Goal: Transaction & Acquisition: Purchase product/service

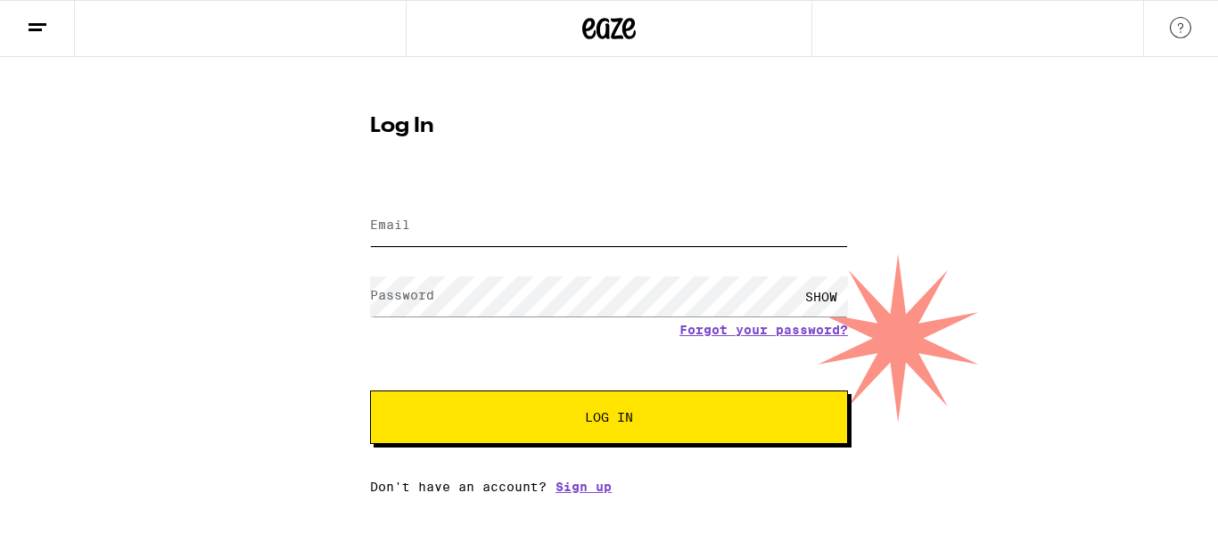
click at [632, 229] on input "Email" at bounding box center [609, 226] width 478 height 40
type input "[PERSON_NAME][EMAIL_ADDRESS][PERSON_NAME][DOMAIN_NAME]"
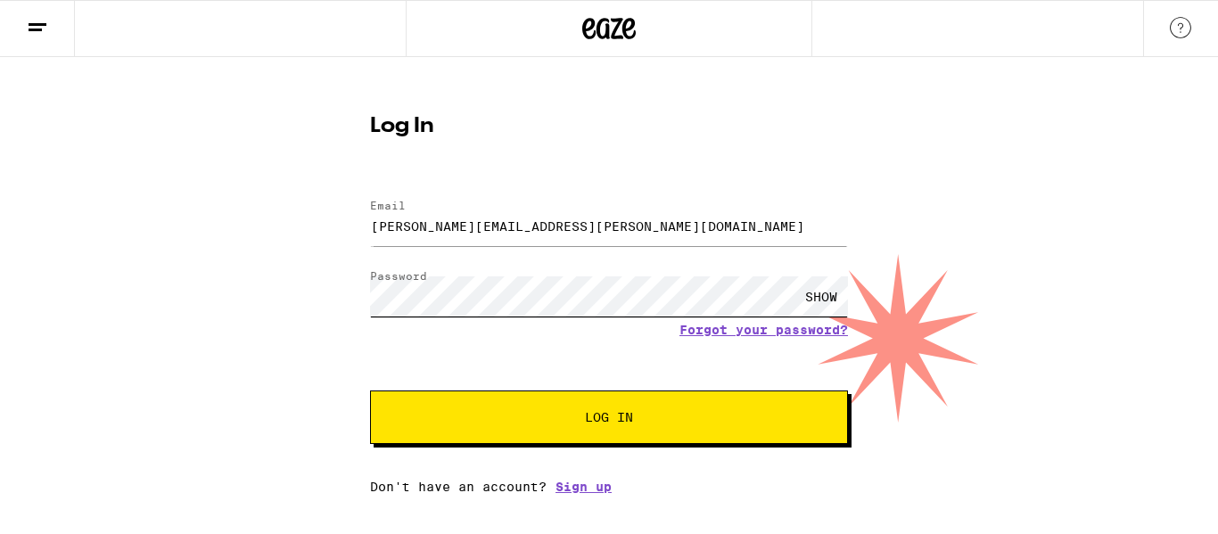
click at [370, 391] on button "Log In" at bounding box center [609, 417] width 478 height 53
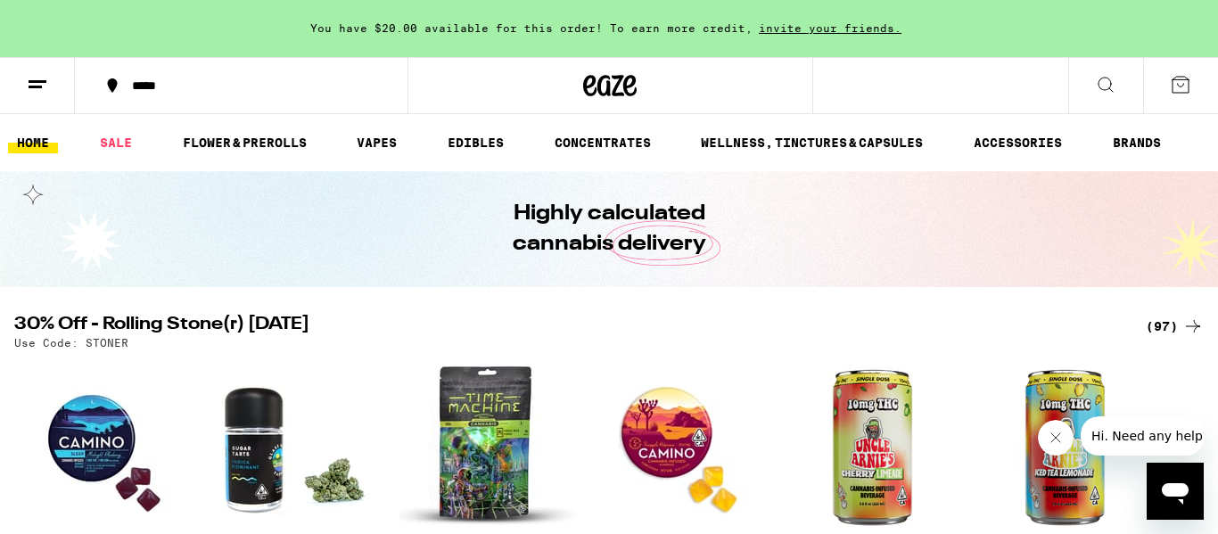
click at [131, 81] on div "*****" at bounding box center [252, 85] width 258 height 12
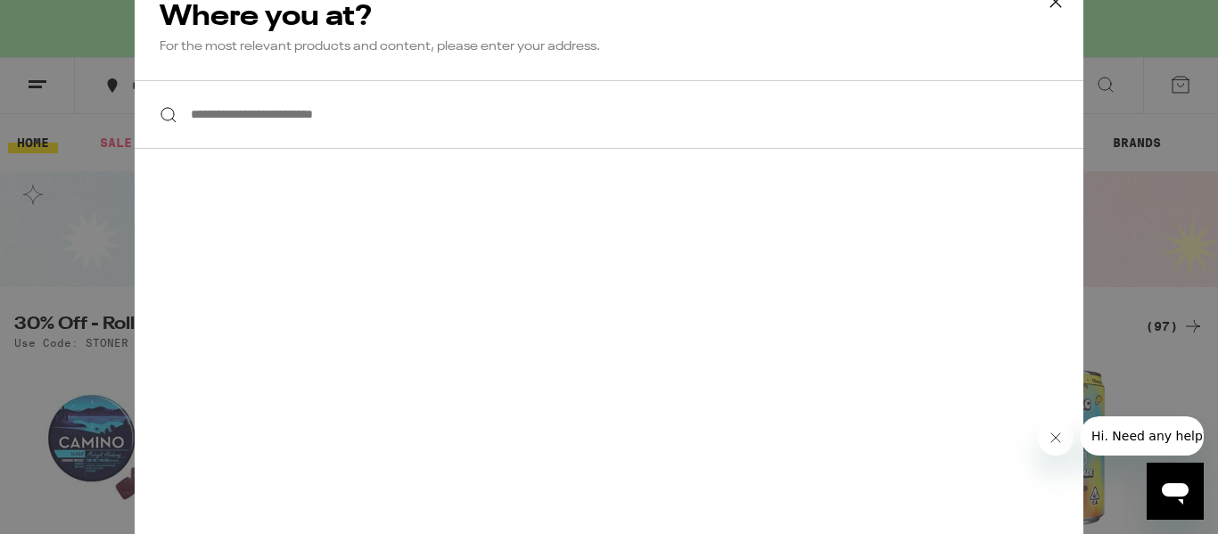
click at [299, 118] on input "**********" at bounding box center [609, 114] width 949 height 69
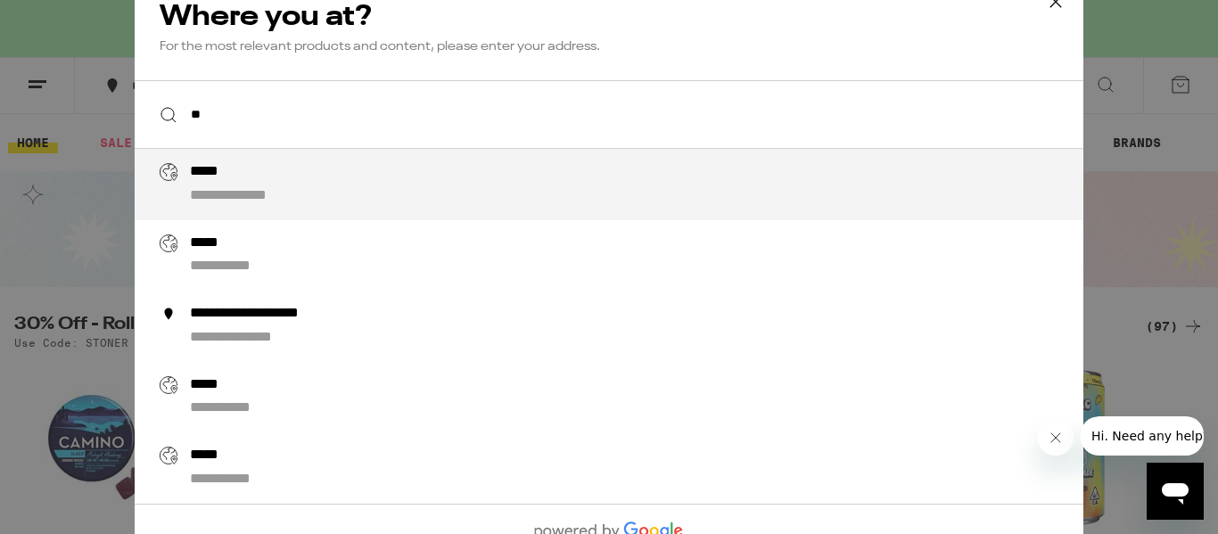
type input "*"
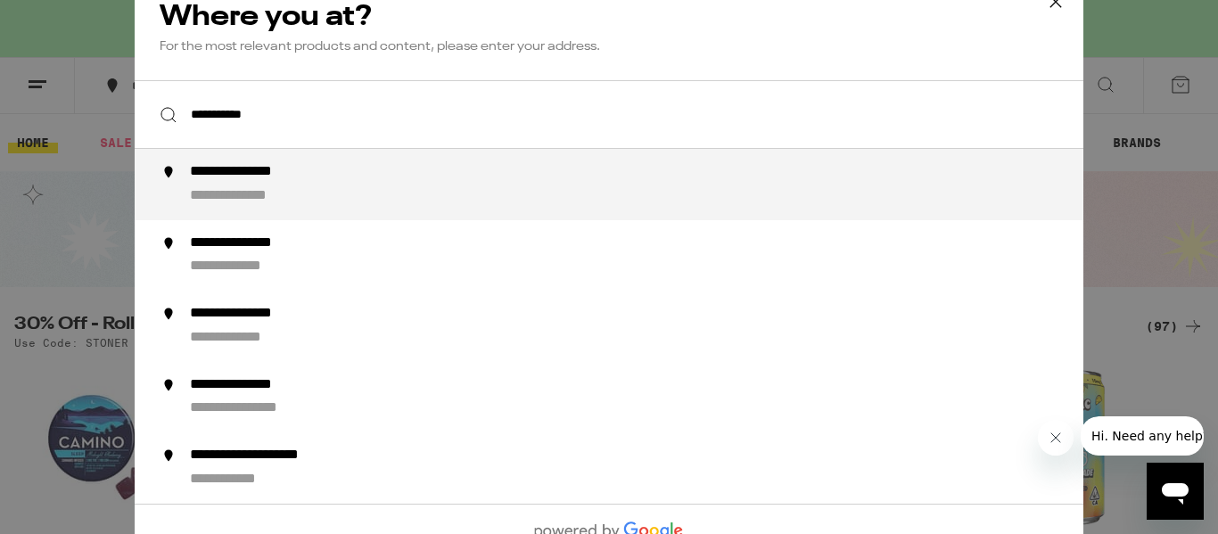
click at [287, 181] on div "**********" at bounding box center [259, 172] width 138 height 19
type input "**********"
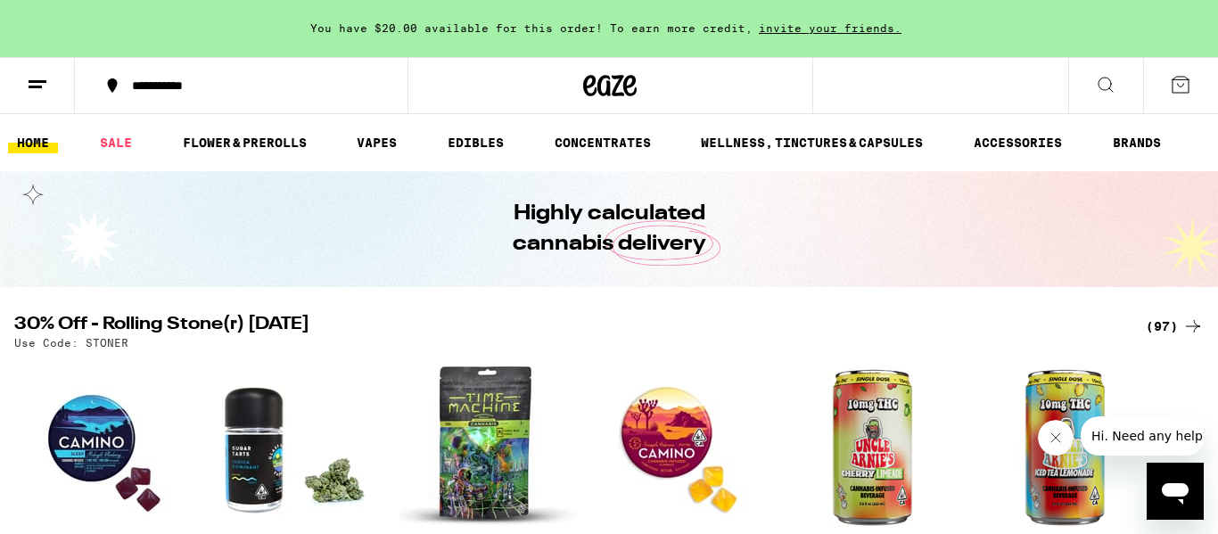
click at [1108, 90] on icon at bounding box center [1105, 84] width 21 height 21
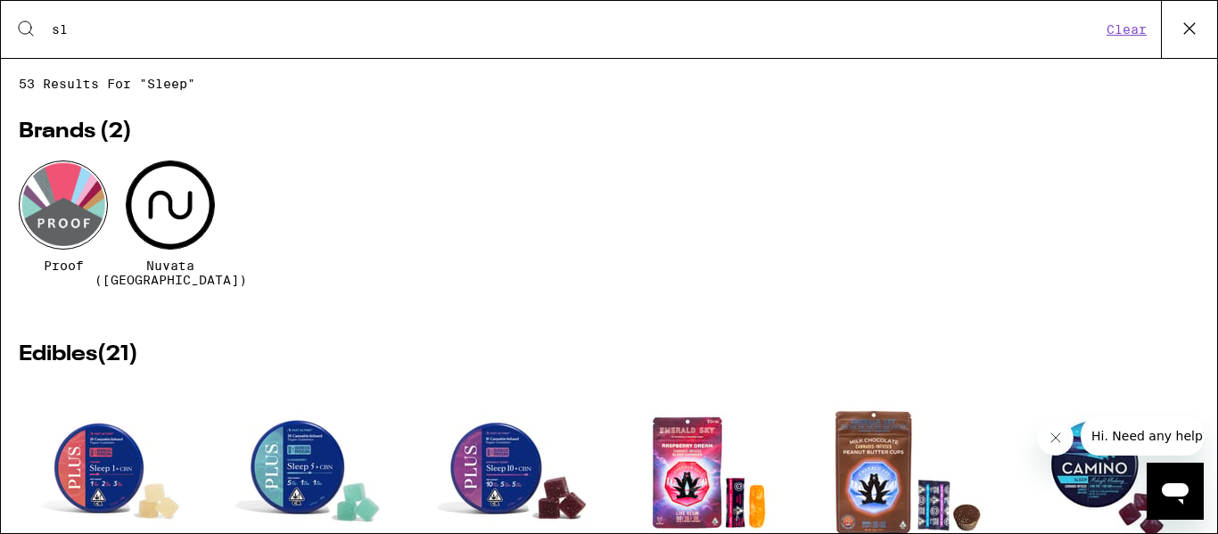
type input "s"
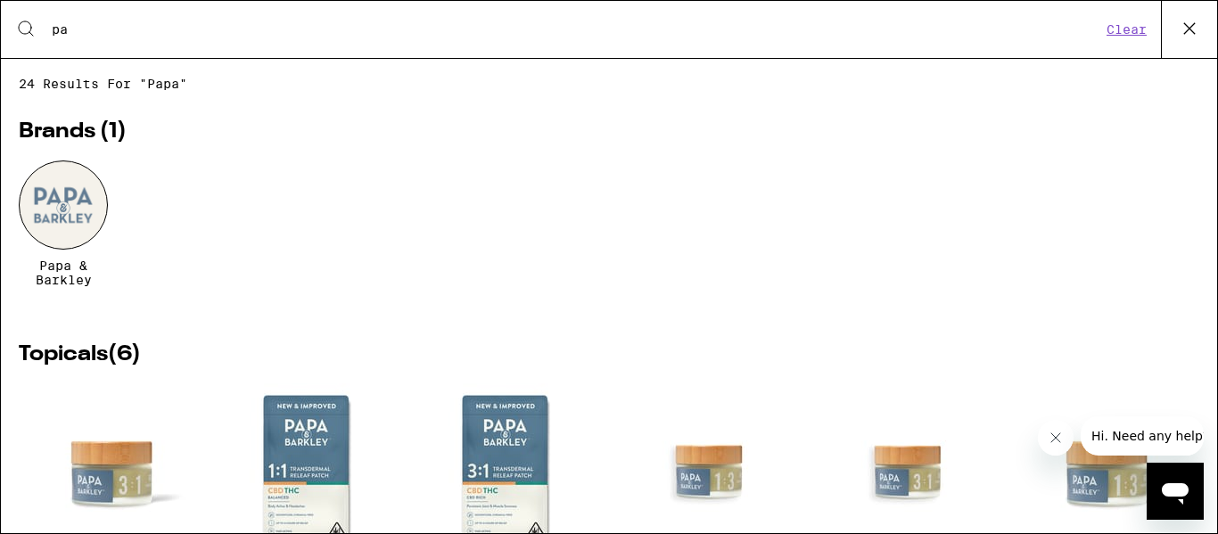
type input "p"
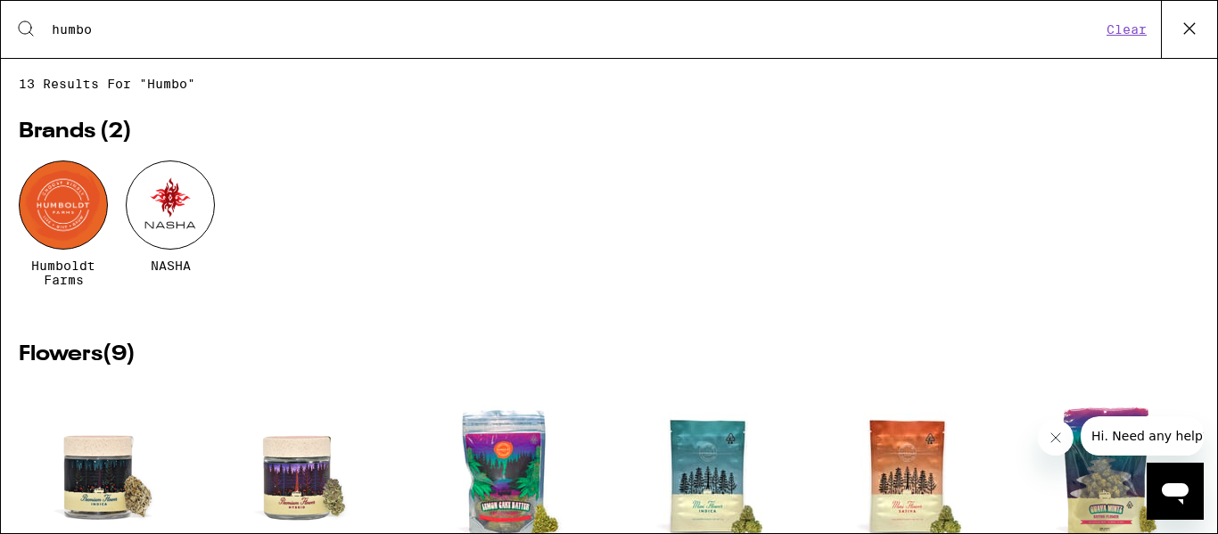
type input "humbo"
click at [62, 210] on div at bounding box center [63, 204] width 89 height 89
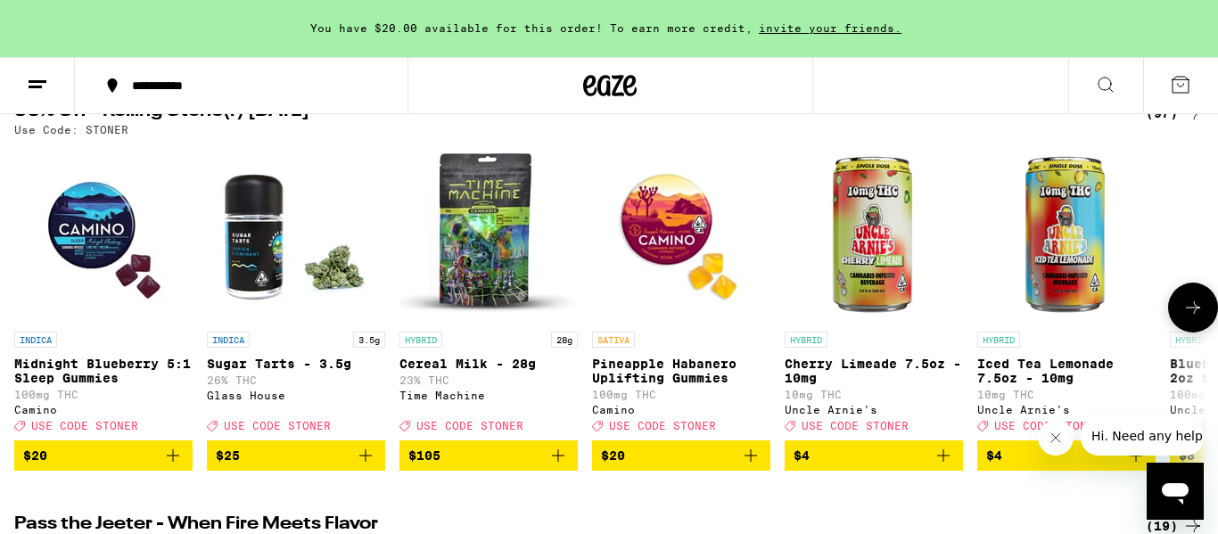
scroll to position [210, 0]
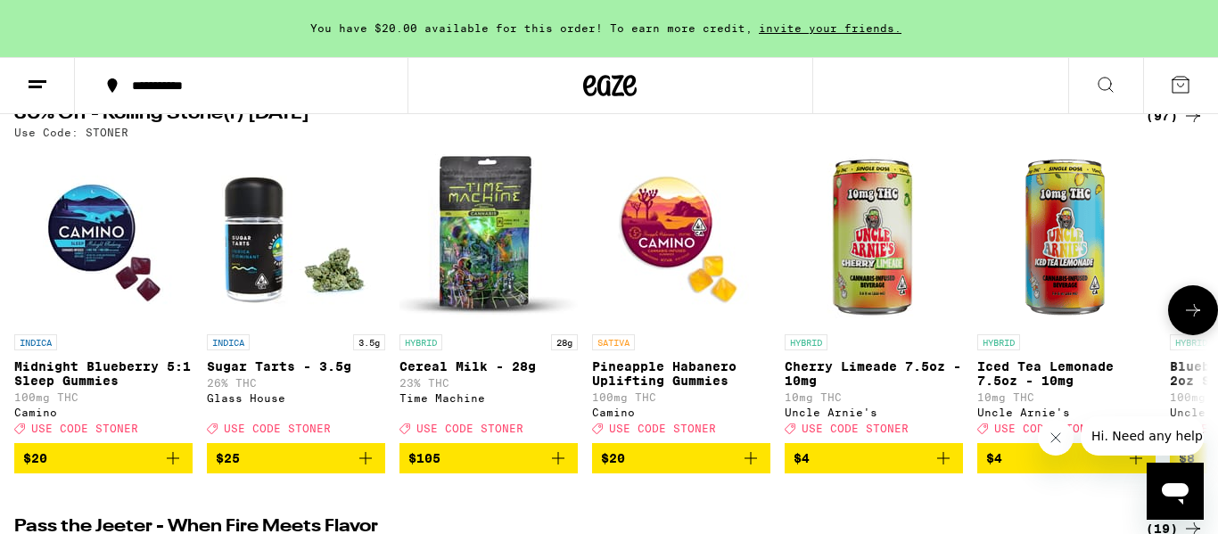
click at [88, 242] on img "Open page for Midnight Blueberry 5:1 Sleep Gummies from Camino" at bounding box center [103, 236] width 178 height 178
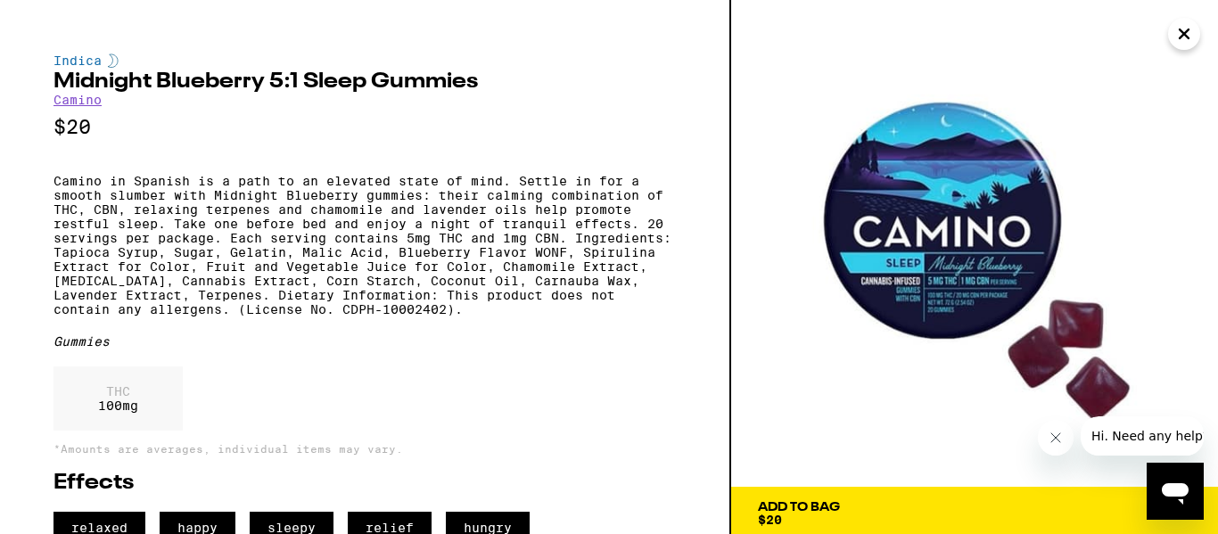
click at [1191, 31] on icon "Close" at bounding box center [1183, 34] width 21 height 27
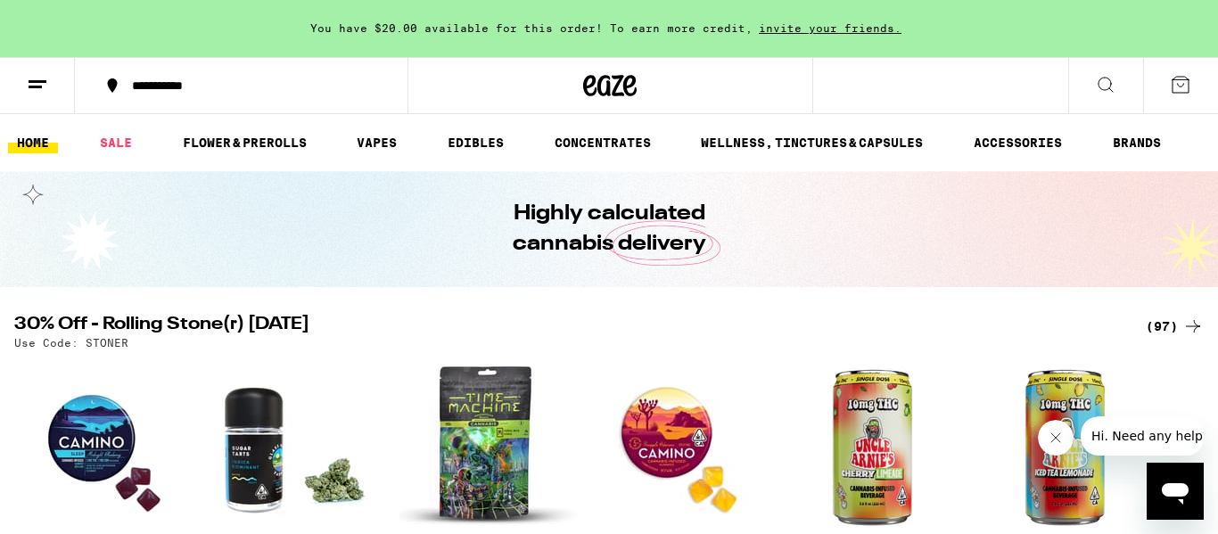
click at [1115, 82] on icon at bounding box center [1105, 84] width 21 height 21
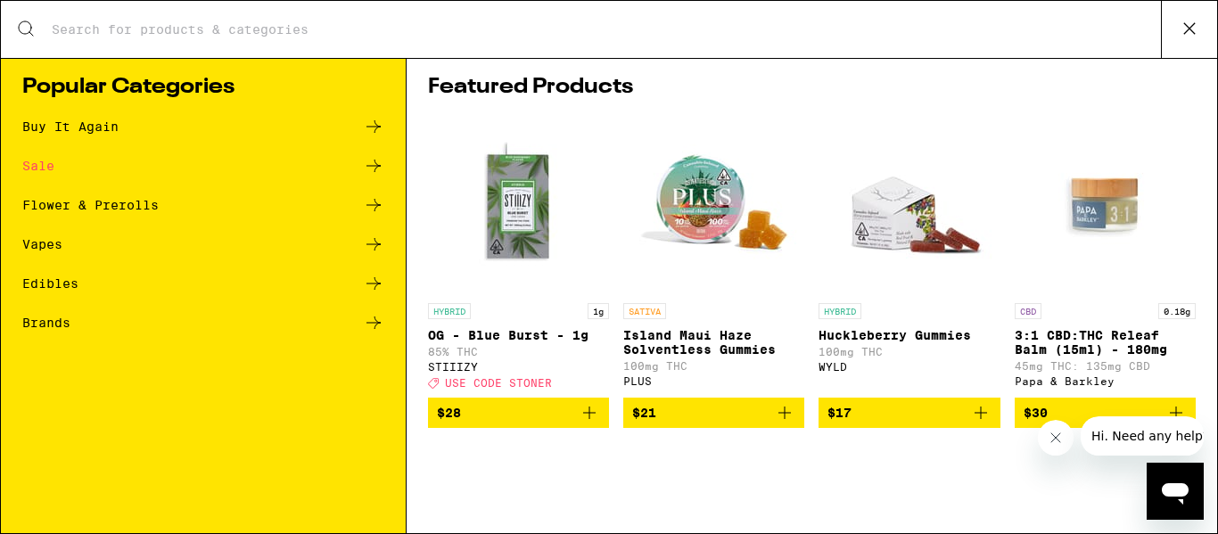
click at [714, 45] on div "Search for Products" at bounding box center [609, 29] width 1216 height 57
click at [437, 34] on input "Search for Products" at bounding box center [606, 29] width 1110 height 16
type input "o"
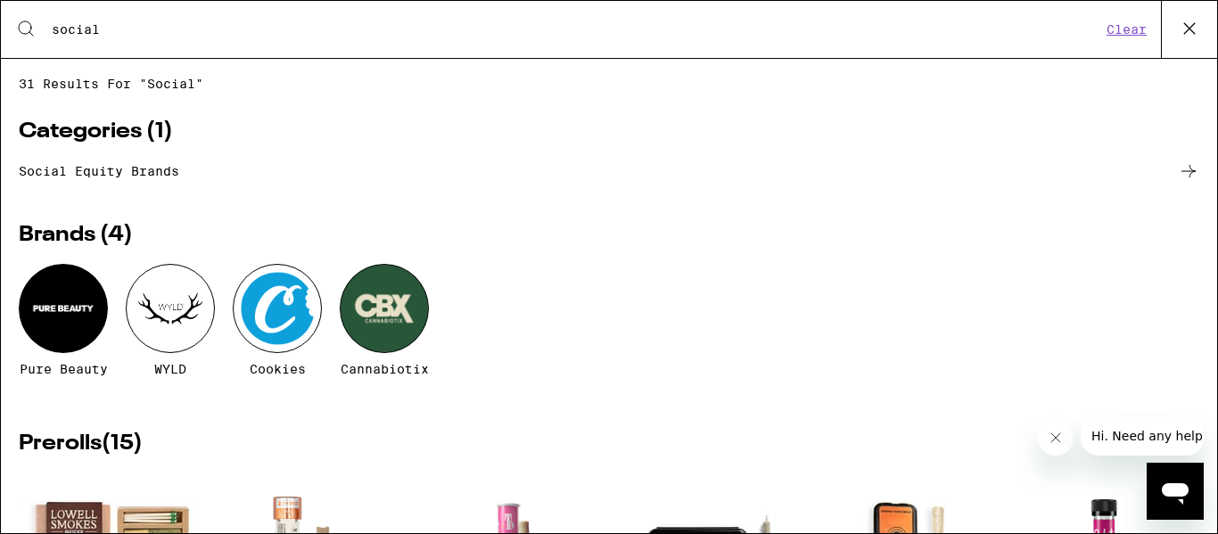
type input "social"
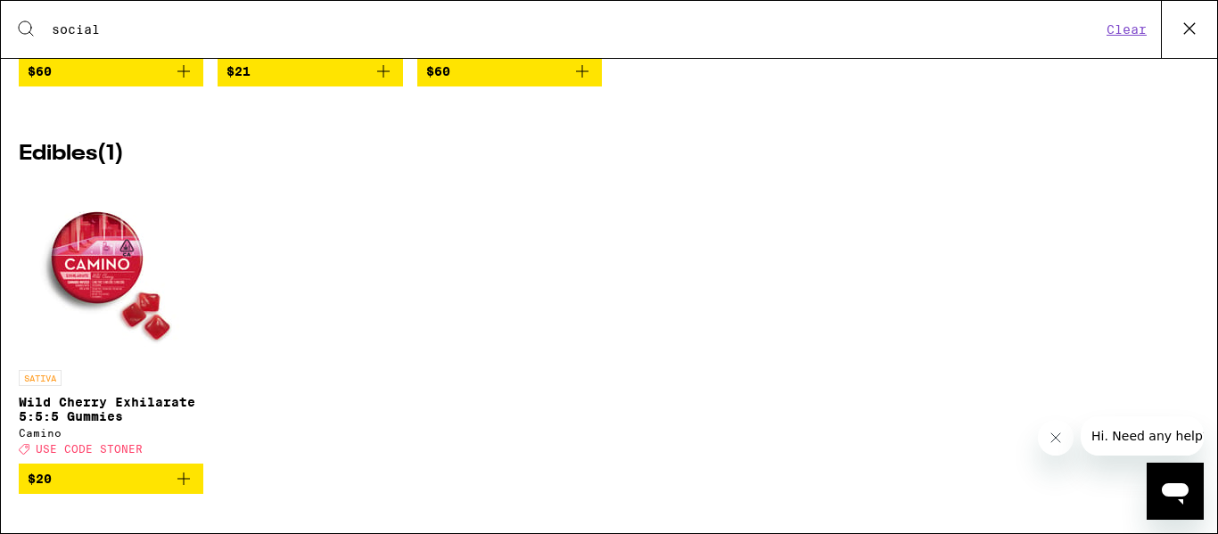
scroll to position [2269, 0]
click at [78, 267] on img "Open page for Wild Cherry Exhilarate 5:5:5 Gummies from Camino" at bounding box center [111, 272] width 178 height 178
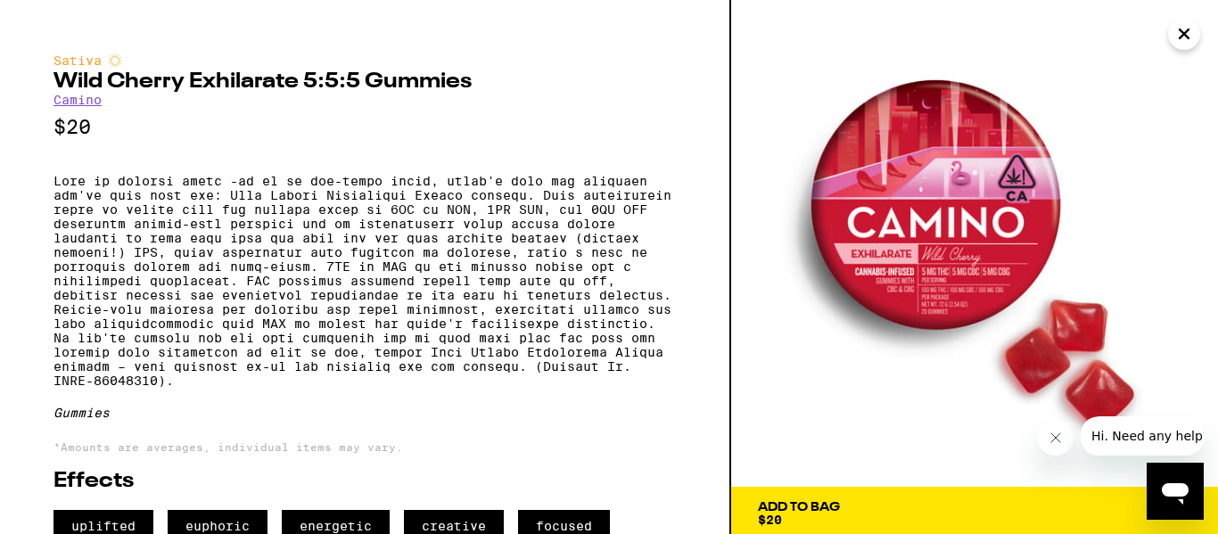
click at [1186, 29] on icon "Close" at bounding box center [1183, 34] width 21 height 27
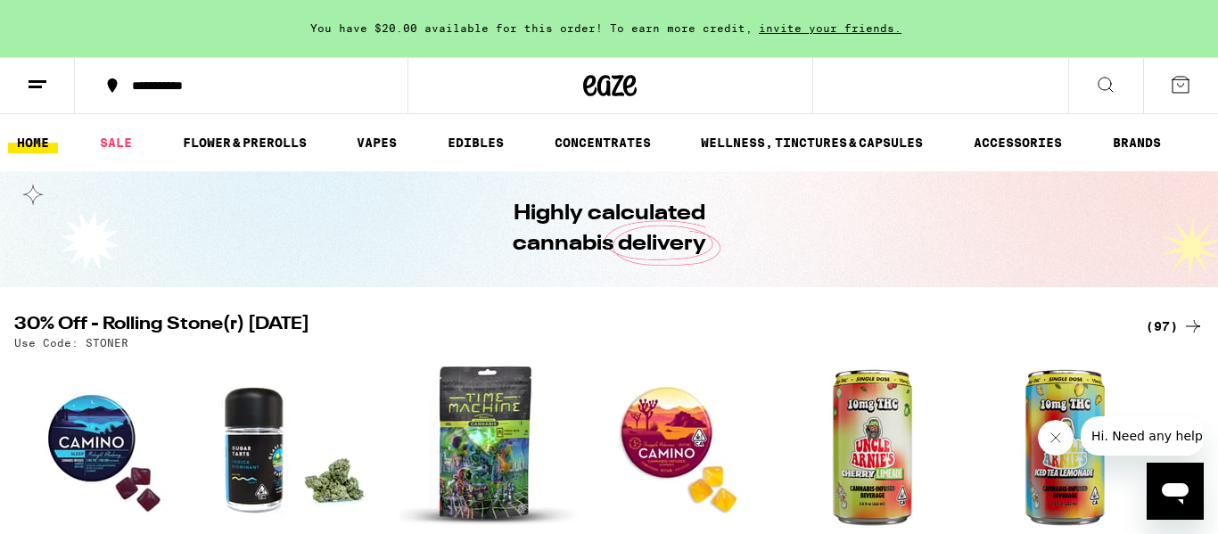
click at [1099, 82] on icon at bounding box center [1106, 85] width 14 height 14
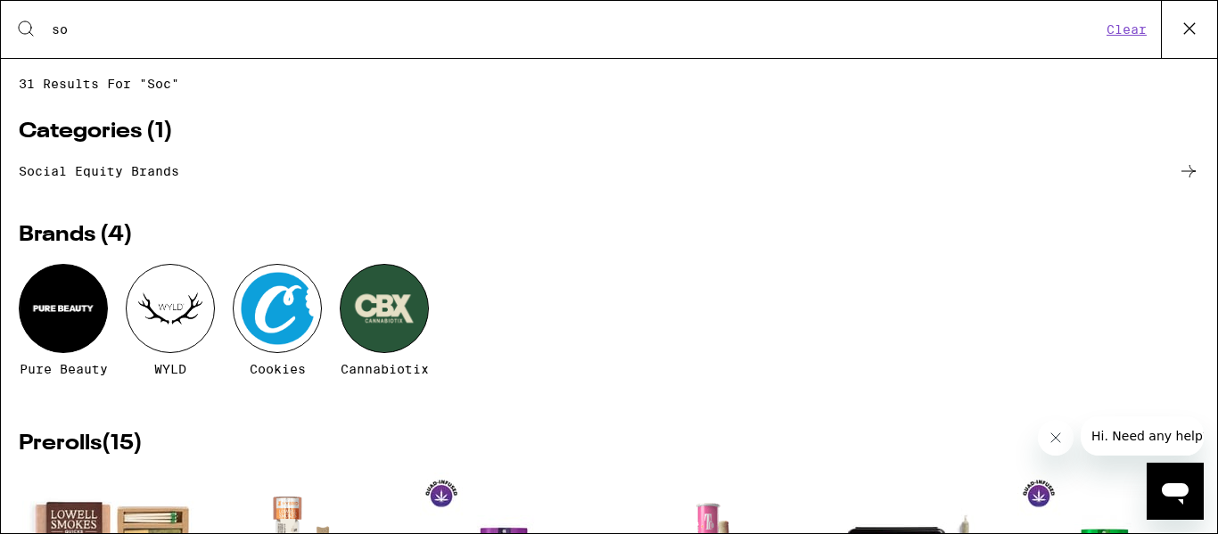
type input "s"
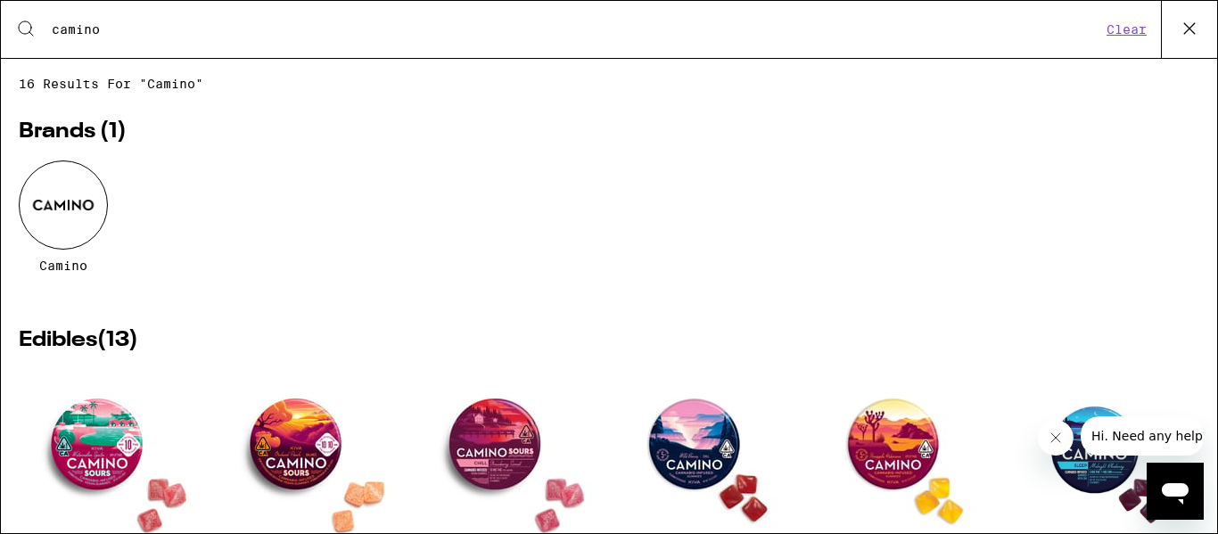
type input "camino"
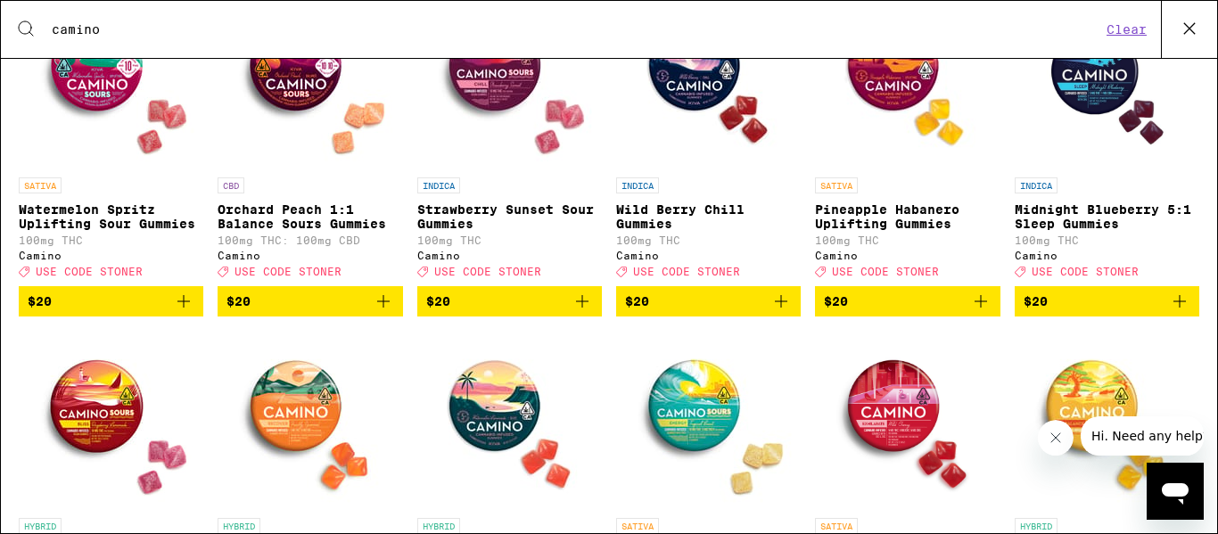
scroll to position [375, 0]
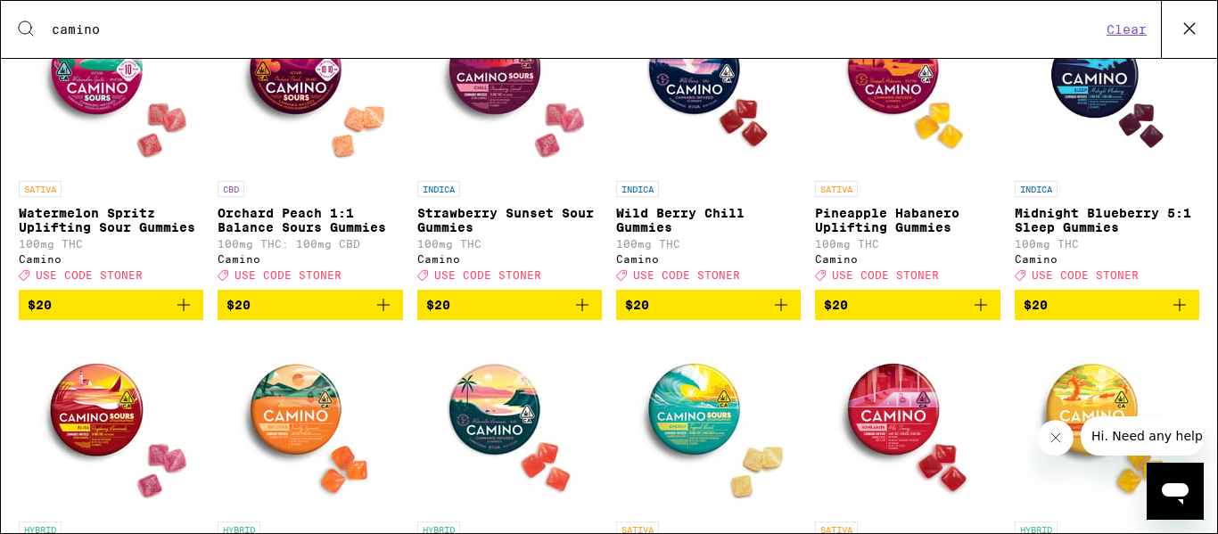
click at [1181, 316] on icon "Add to bag" at bounding box center [1179, 304] width 21 height 21
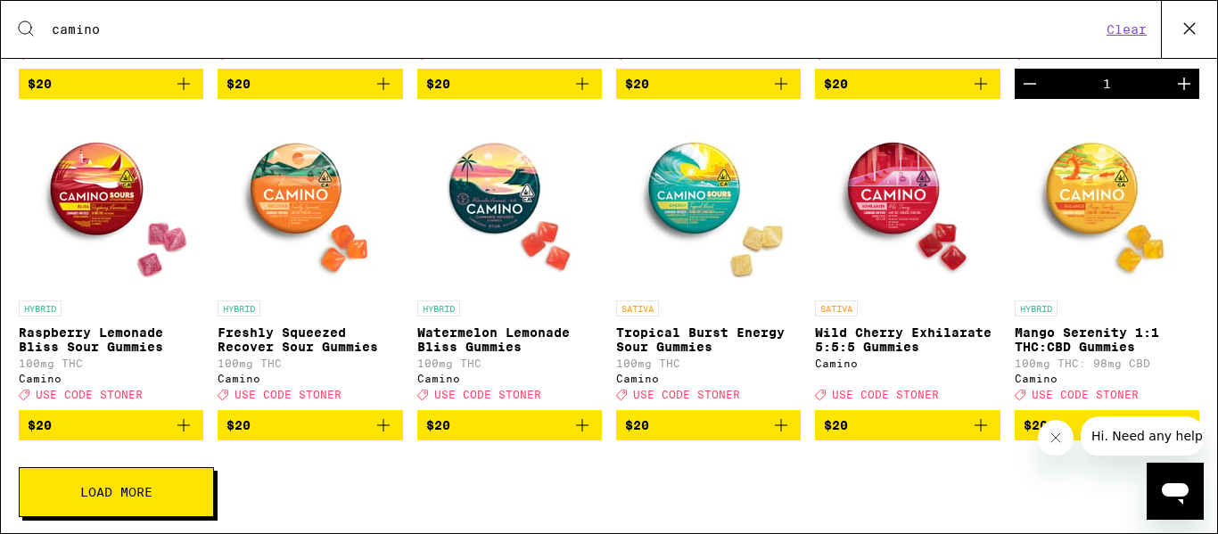
scroll to position [600, 0]
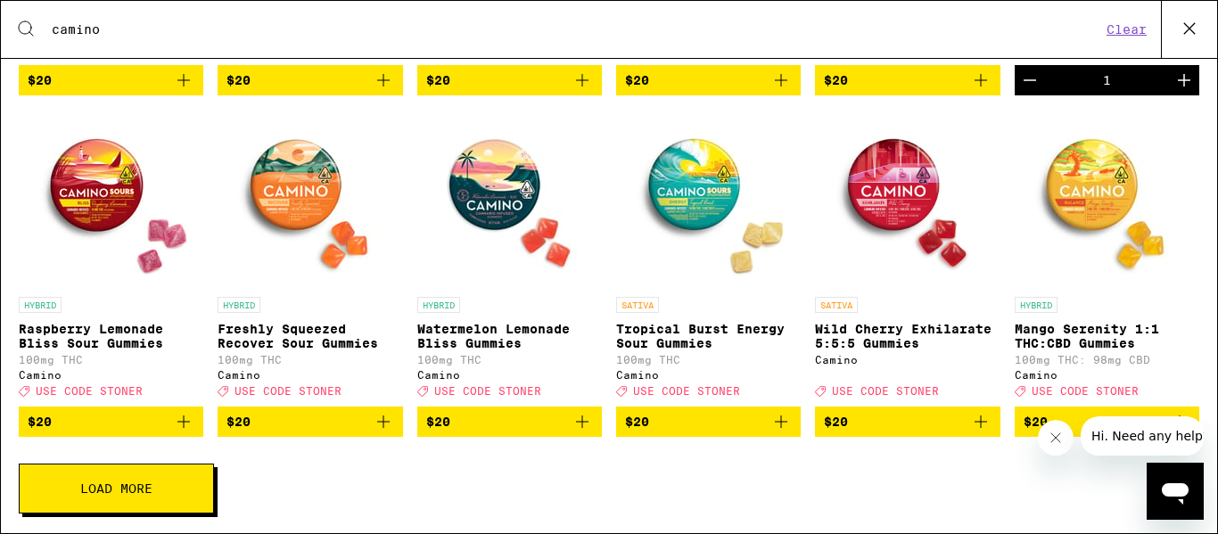
click at [1090, 202] on img "Open page for Mango Serenity 1:1 THC:CBD Gummies from Camino" at bounding box center [1106, 199] width 178 height 178
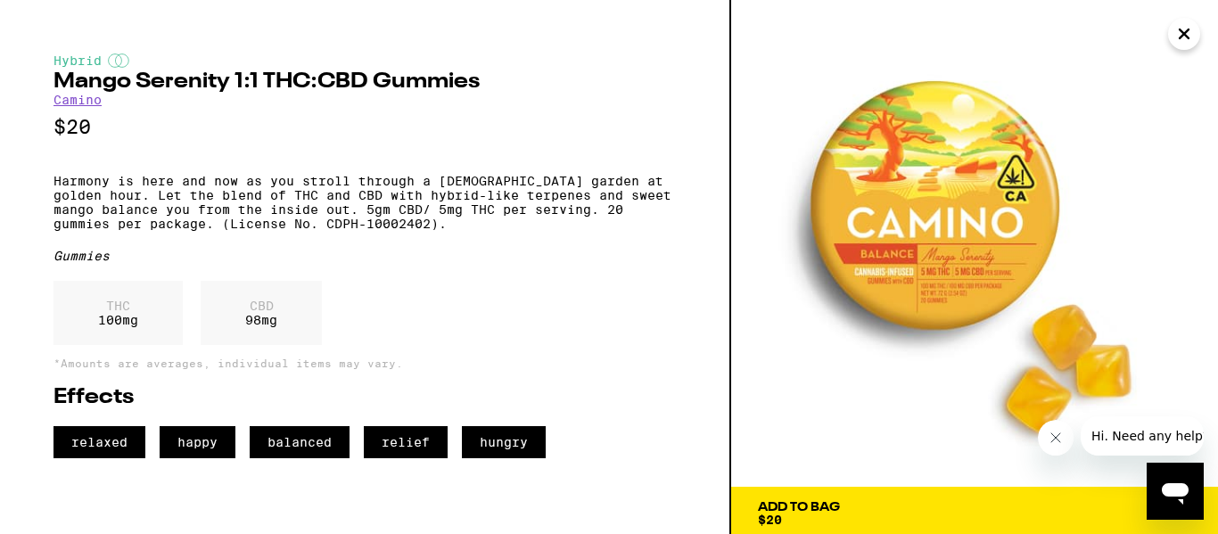
scroll to position [37, 0]
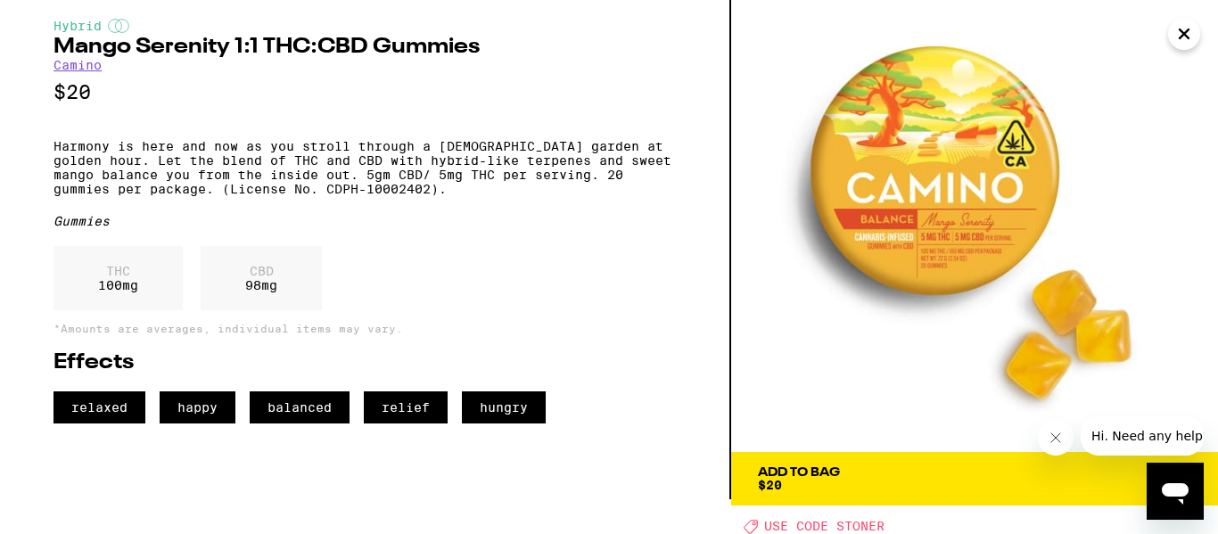
click at [1185, 31] on icon "Close" at bounding box center [1184, 33] width 9 height 9
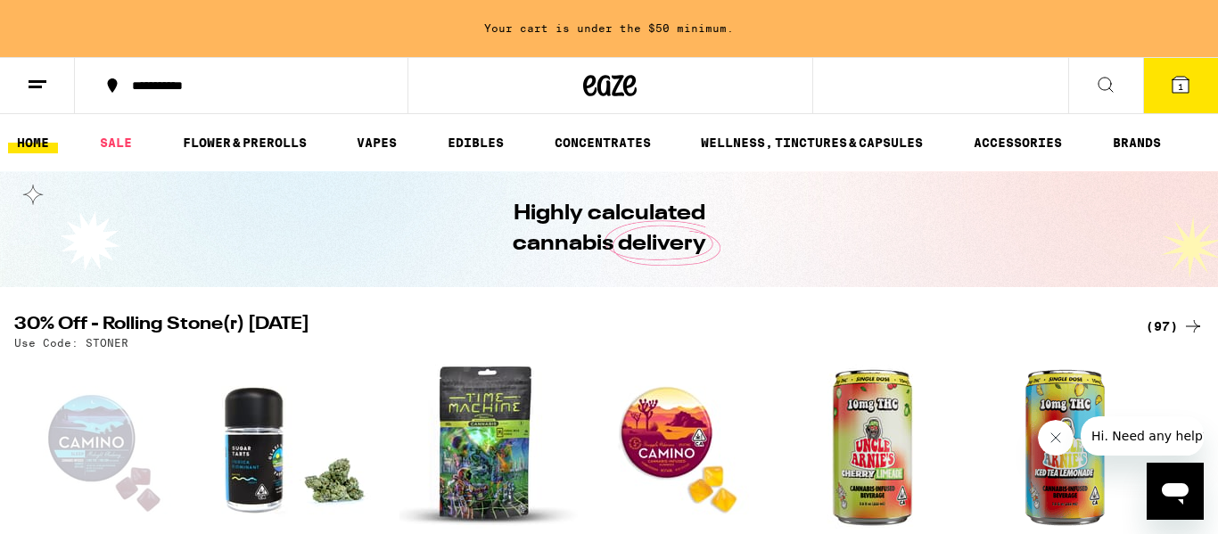
click at [1109, 86] on icon at bounding box center [1106, 85] width 14 height 14
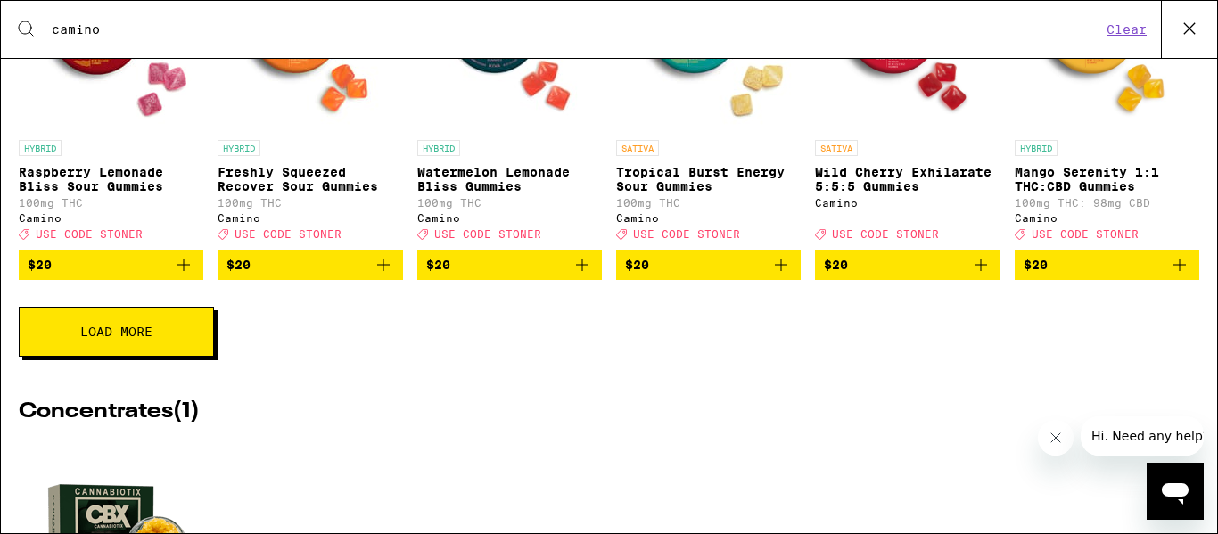
scroll to position [767, 0]
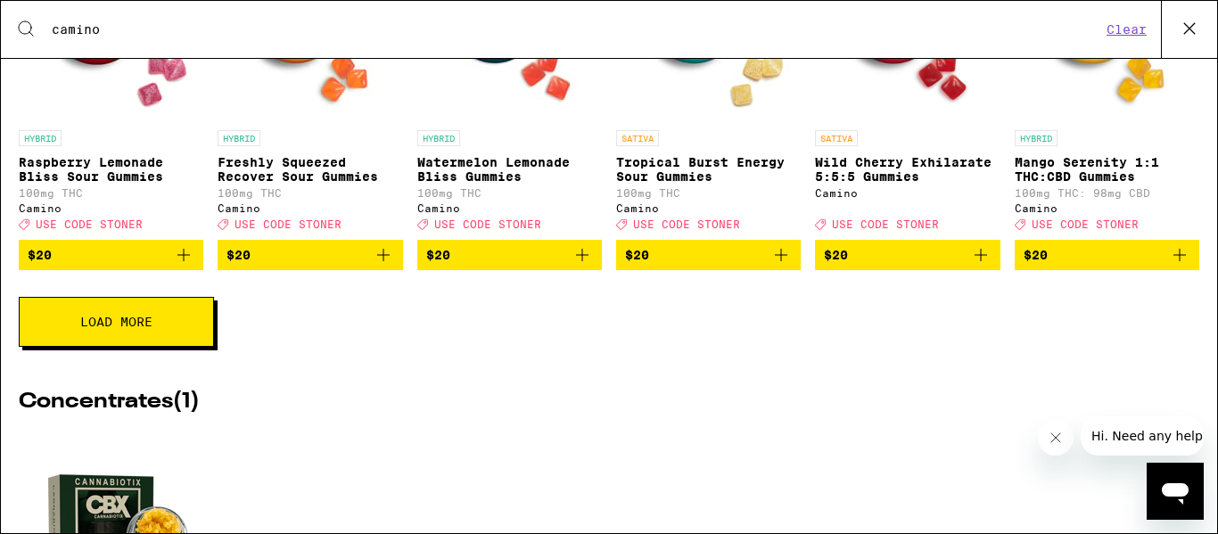
click at [1189, 266] on icon "Add to bag" at bounding box center [1179, 254] width 21 height 21
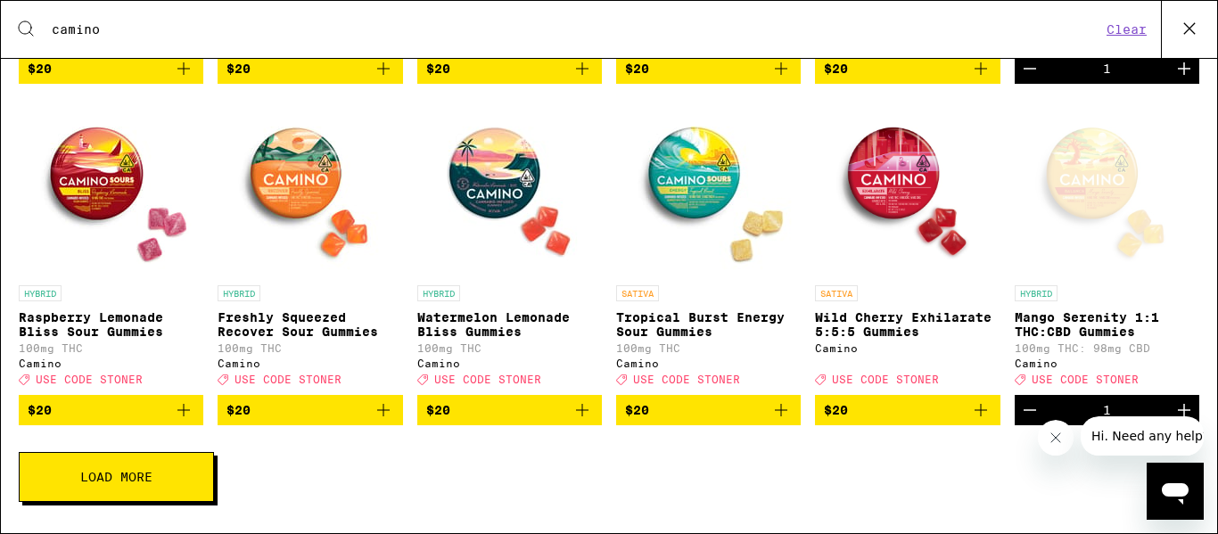
scroll to position [606, 0]
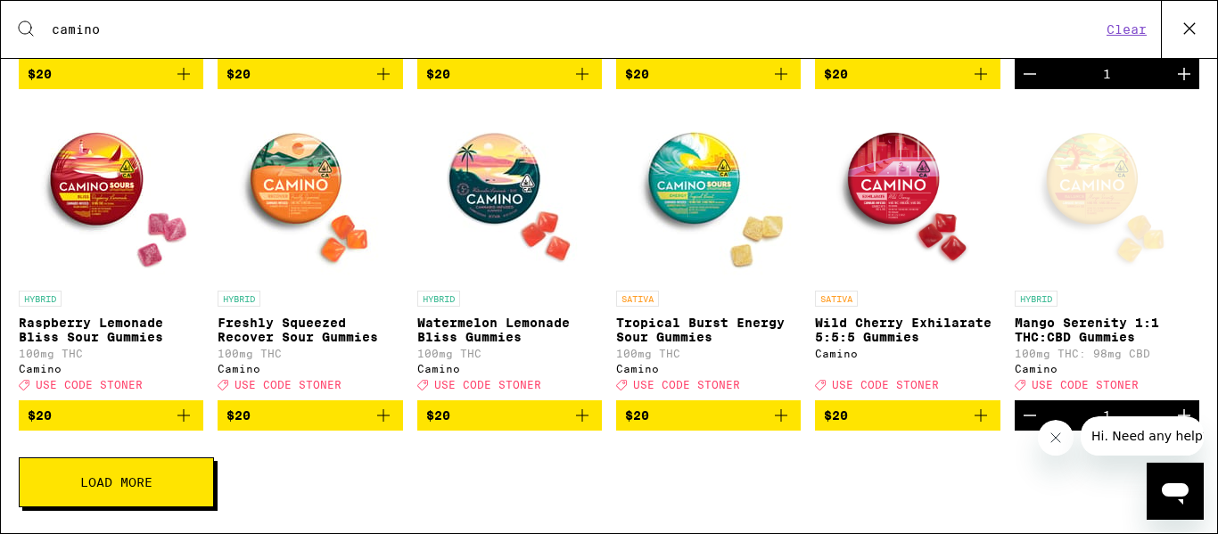
click at [284, 197] on img "Open page for Freshly Squeezed Recover Sour Gummies from Camino" at bounding box center [310, 192] width 178 height 178
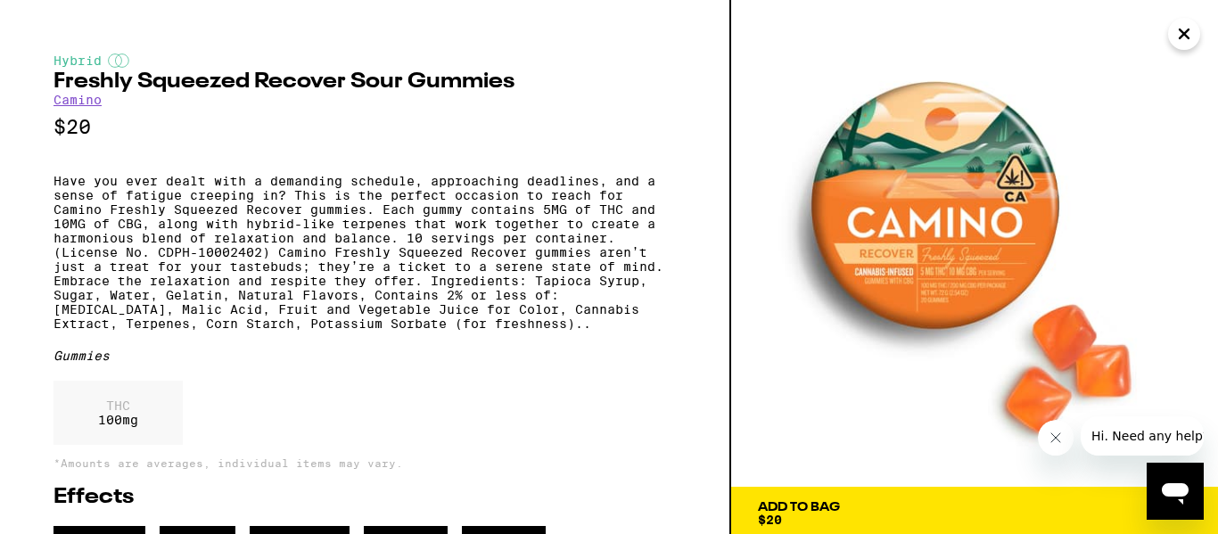
click at [1182, 38] on icon "Close" at bounding box center [1183, 34] width 21 height 27
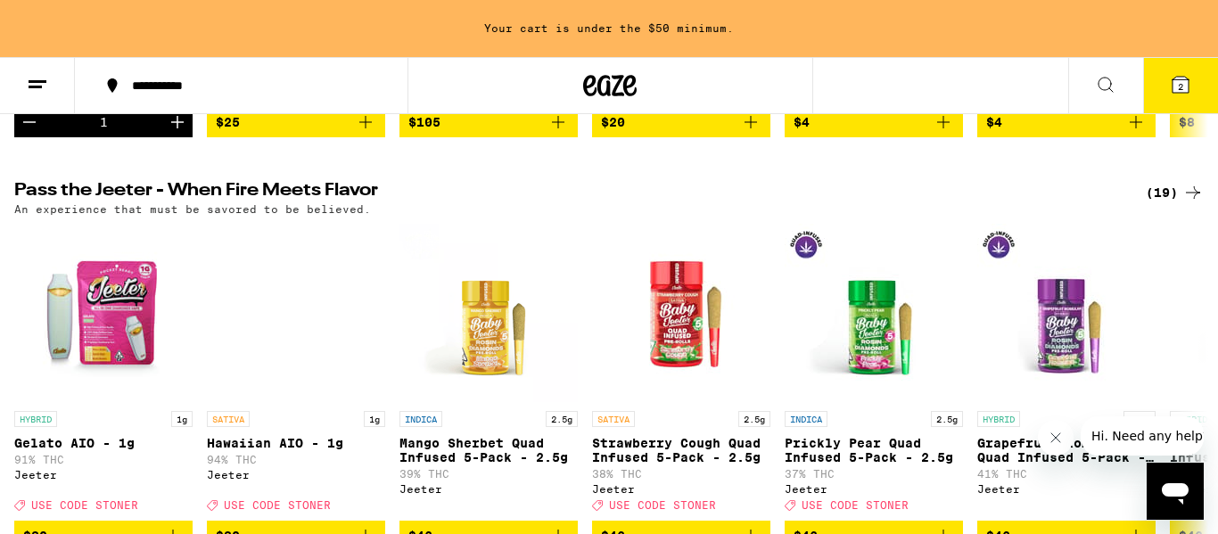
scroll to position [531, 0]
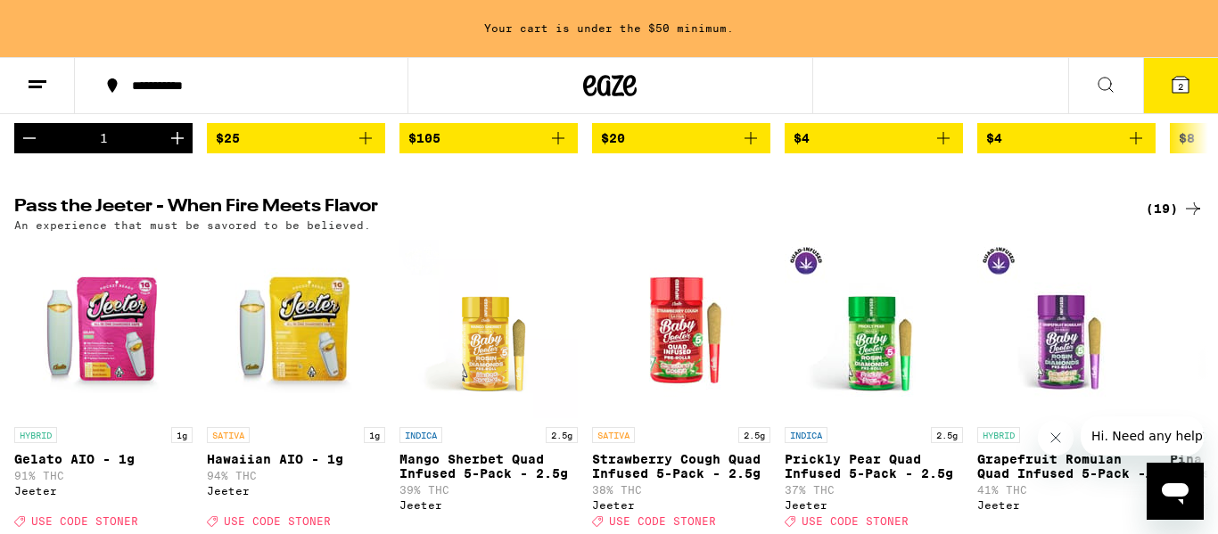
click at [1107, 83] on icon at bounding box center [1105, 84] width 21 height 21
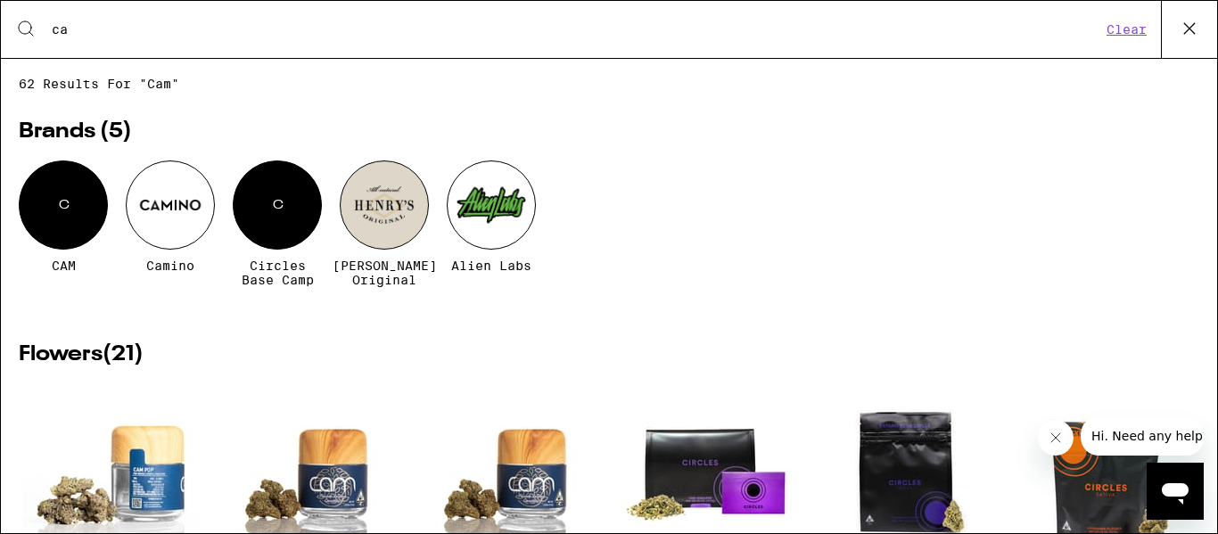
type input "c"
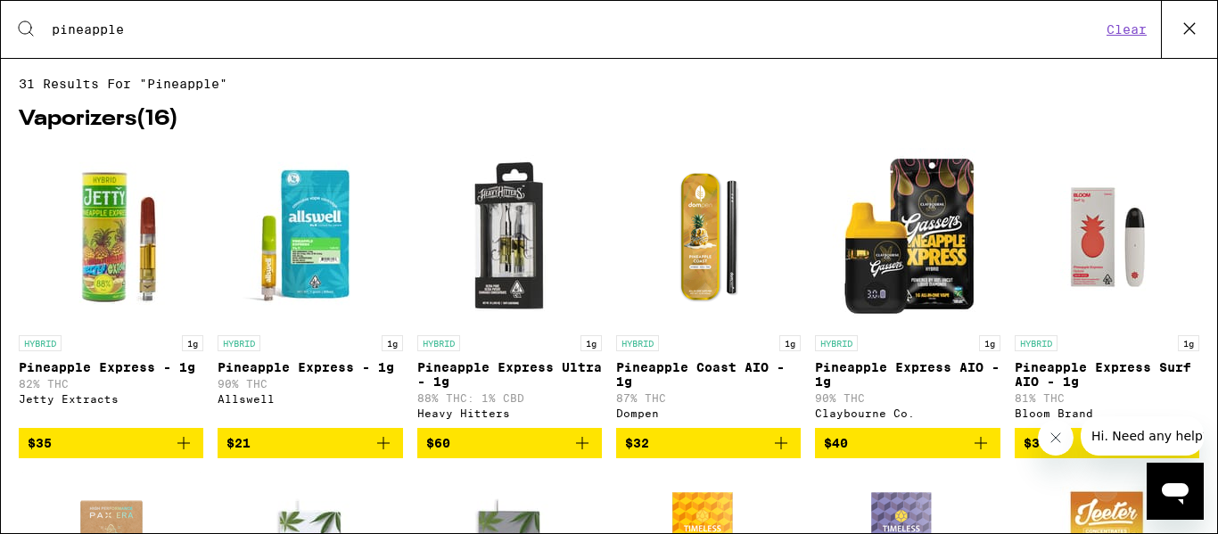
type input "pineapple"
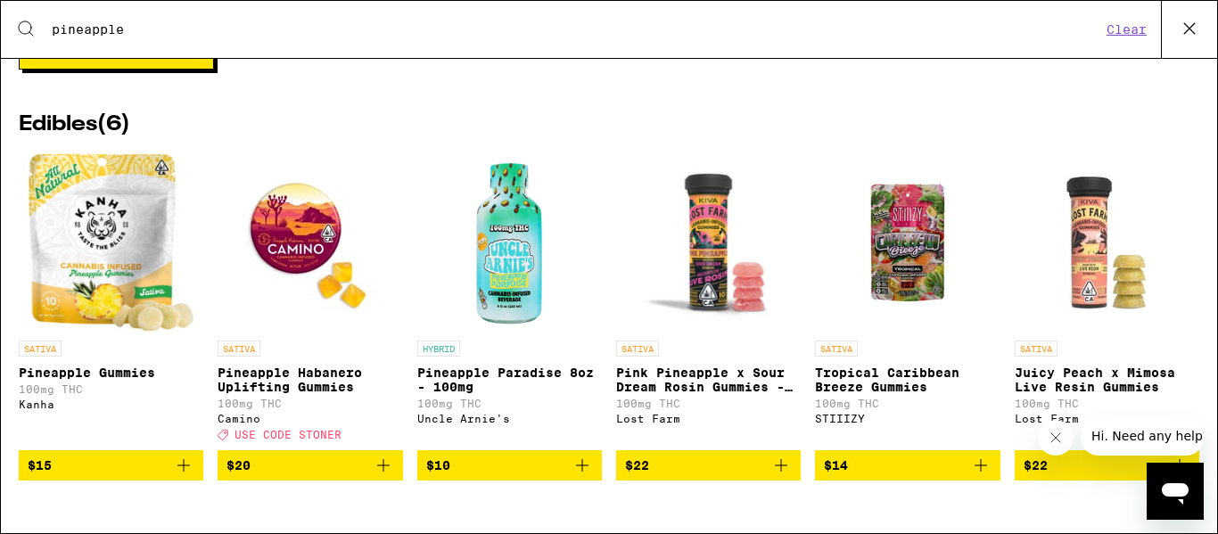
scroll to position [831, 0]
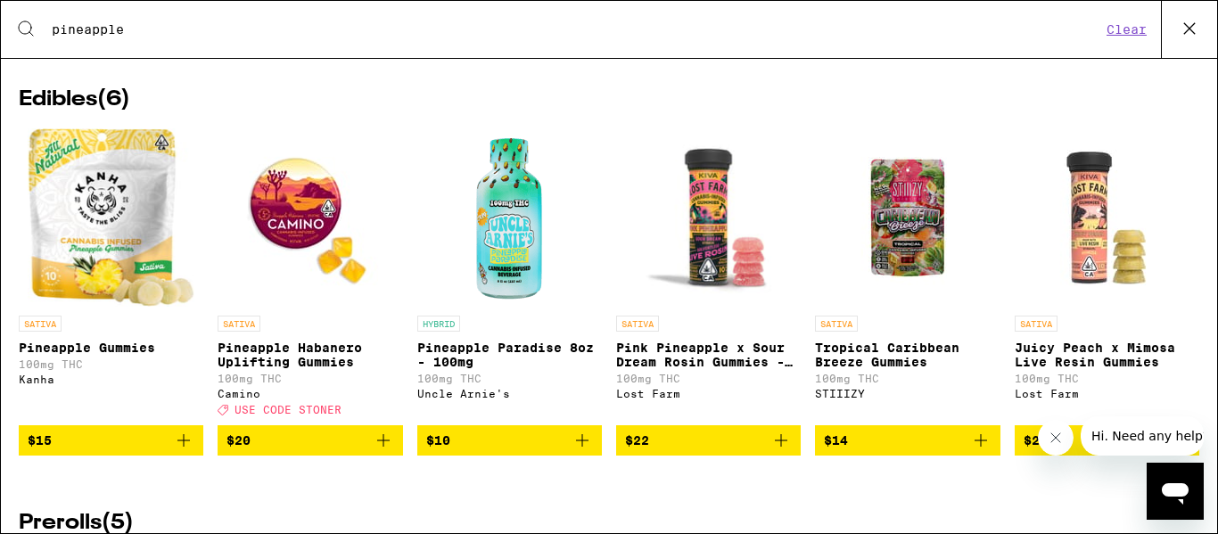
click at [277, 251] on img "Open page for Pineapple Habanero Uplifting Gummies from Camino" at bounding box center [310, 217] width 178 height 178
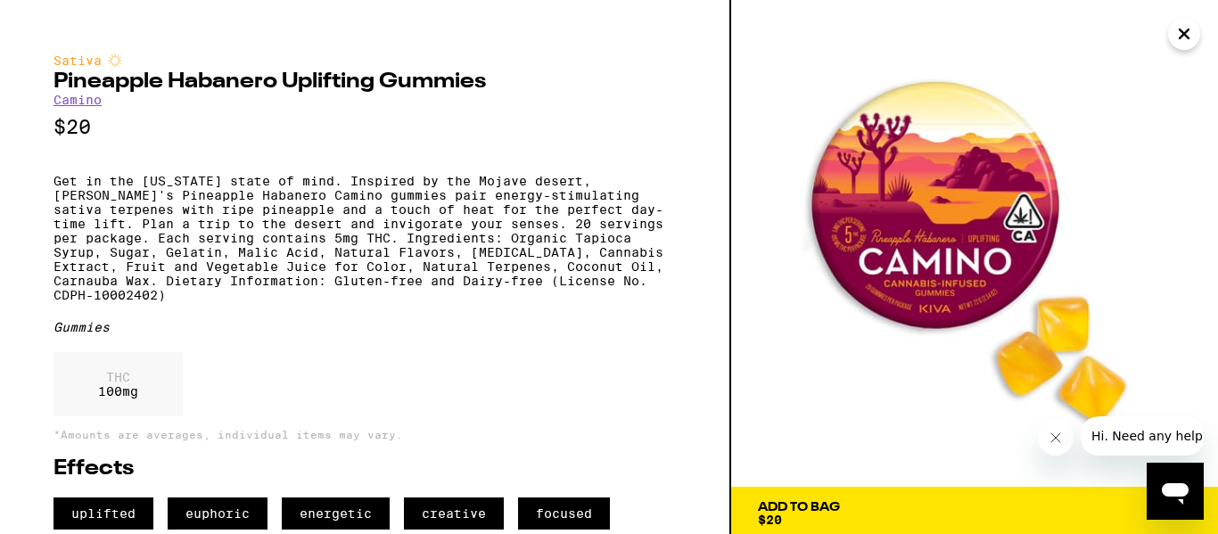
click at [1057, 433] on icon "Close message from company" at bounding box center [1056, 438] width 14 height 14
click at [1196, 198] on img at bounding box center [974, 243] width 487 height 487
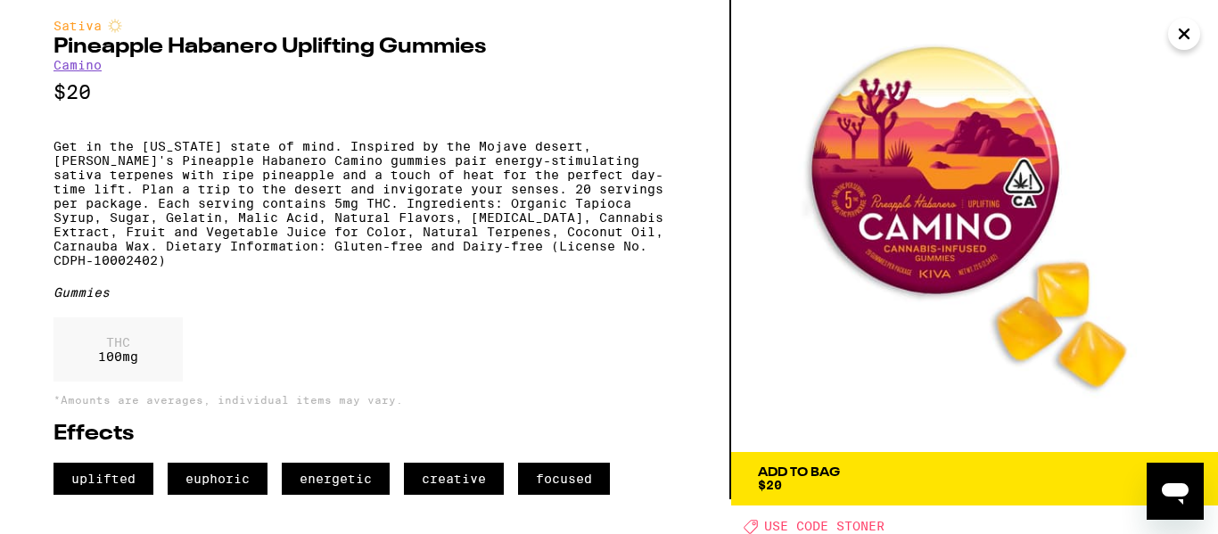
click at [1065, 489] on span "Add To Bag $20" at bounding box center [974, 478] width 433 height 25
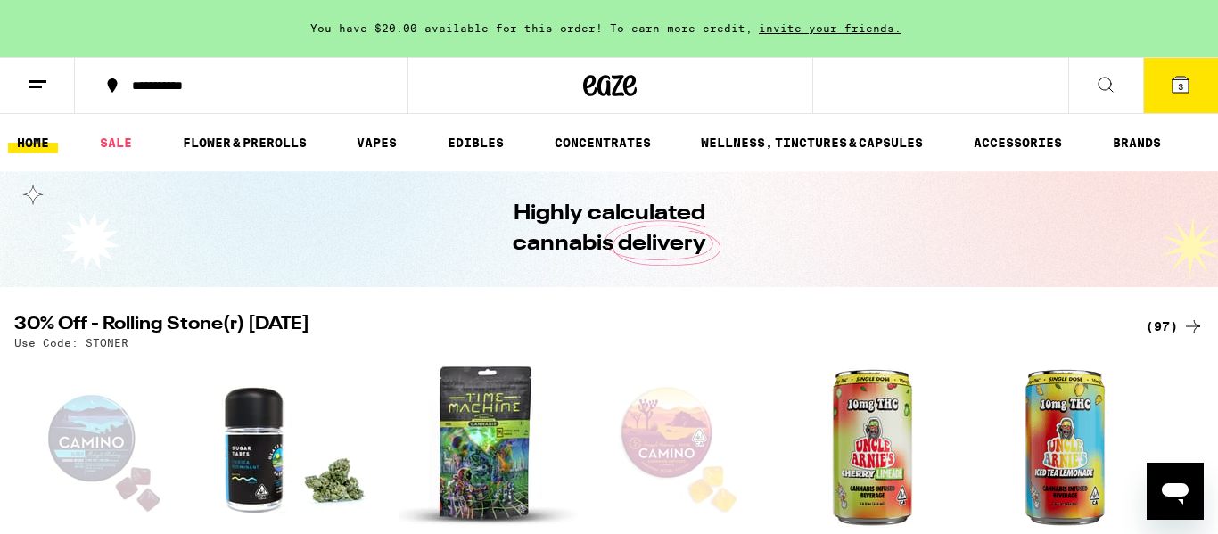
click at [1107, 81] on icon at bounding box center [1105, 84] width 21 height 21
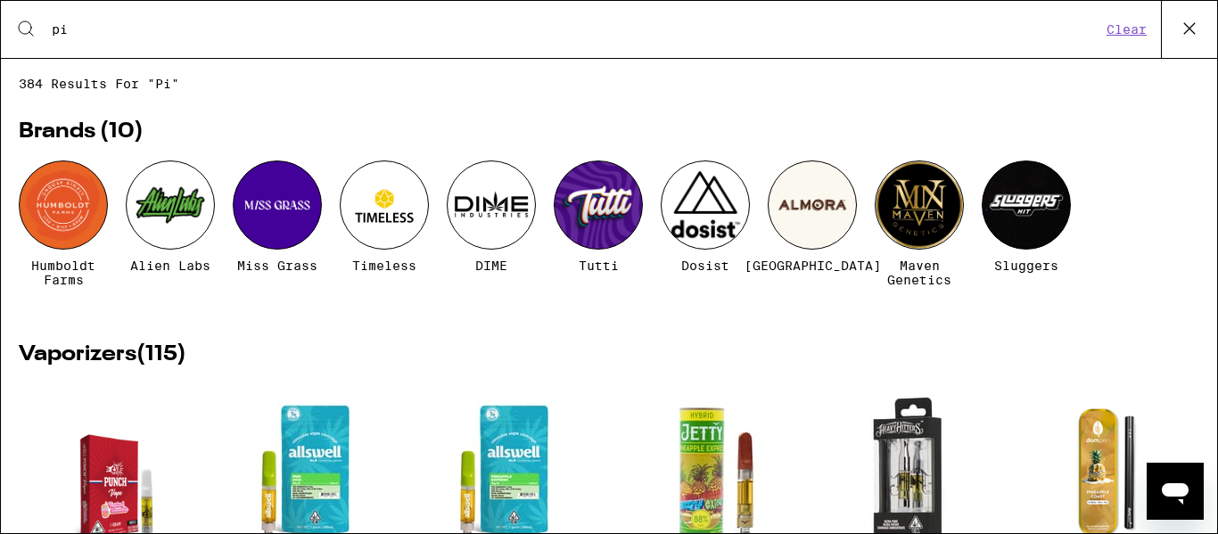
type input "p"
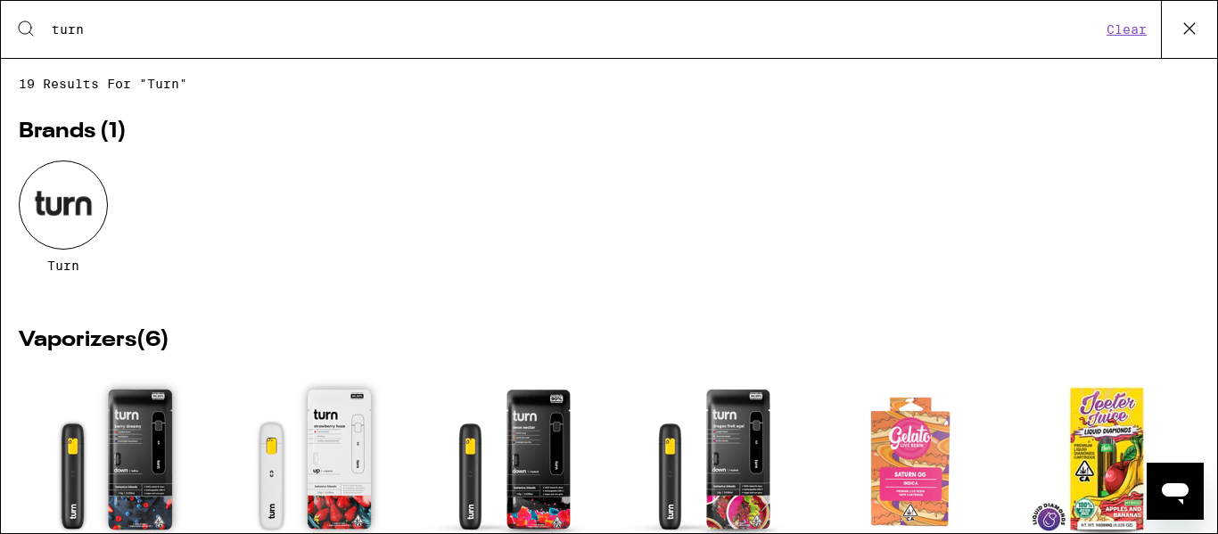
type input "turn"
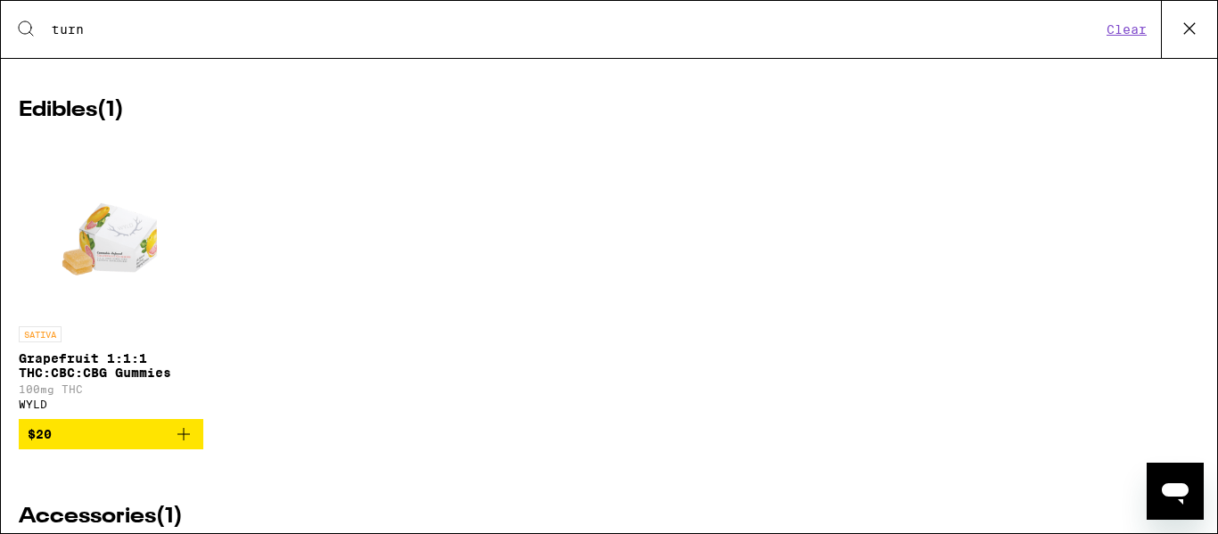
scroll to position [1872, 0]
click at [122, 295] on img "Open page for Grapefruit 1:1:1 THC:CBC:CBG Gummies from WYLD" at bounding box center [111, 229] width 128 height 178
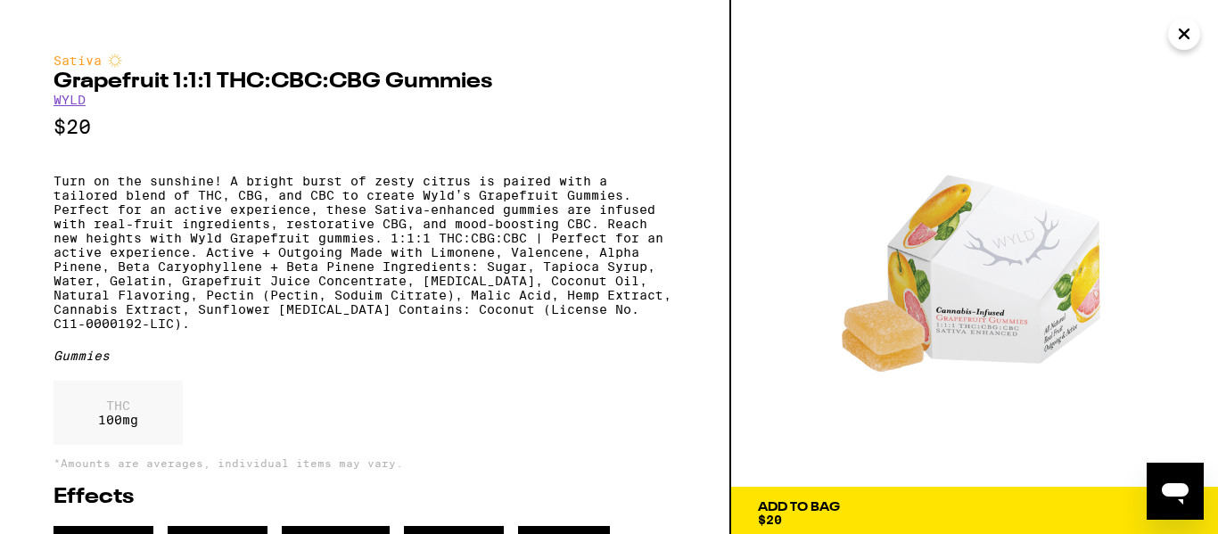
scroll to position [61, 0]
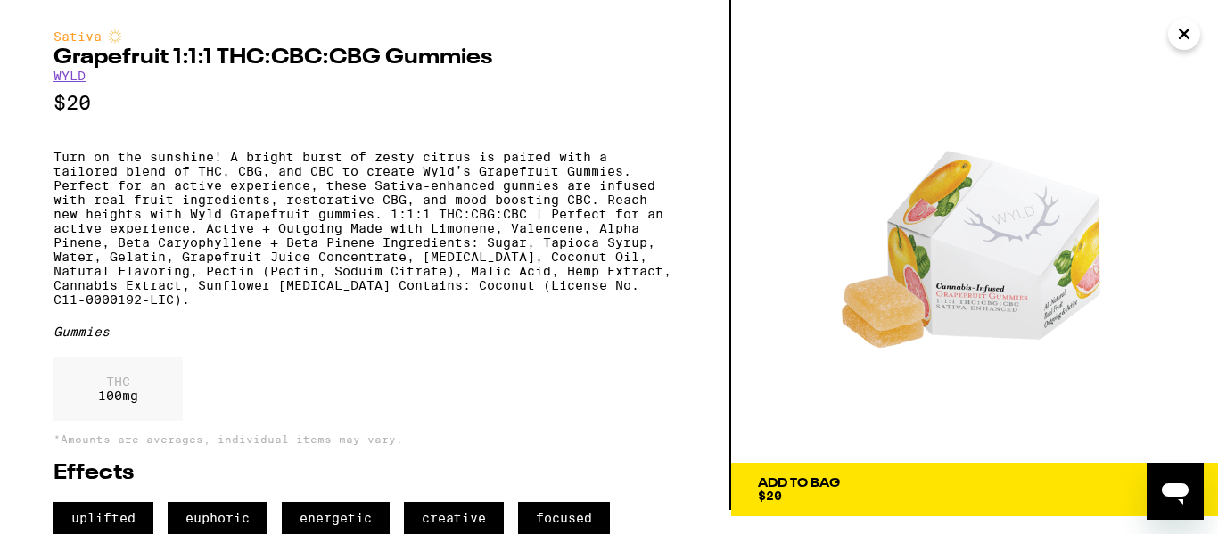
click at [1173, 44] on icon "Close" at bounding box center [1183, 34] width 21 height 27
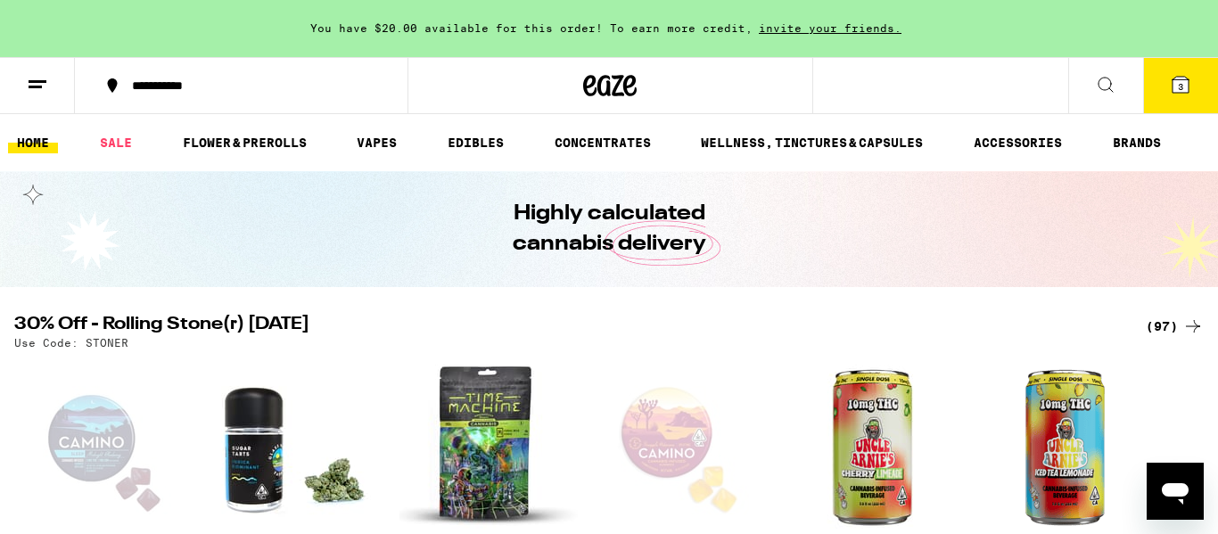
click at [1178, 87] on span "3" at bounding box center [1180, 86] width 5 height 11
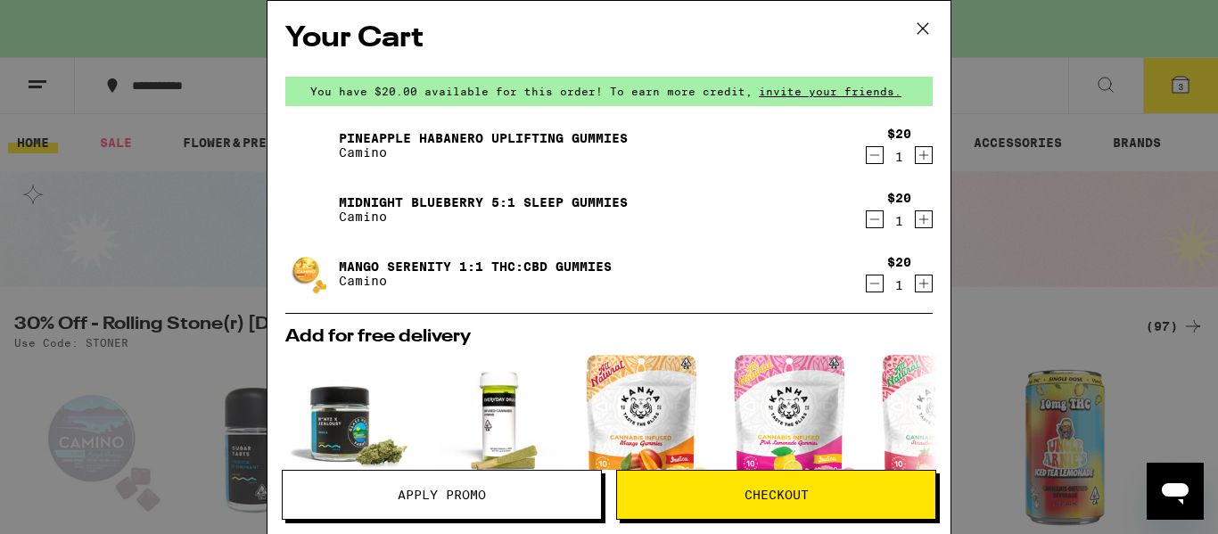
click at [928, 26] on icon at bounding box center [922, 28] width 27 height 27
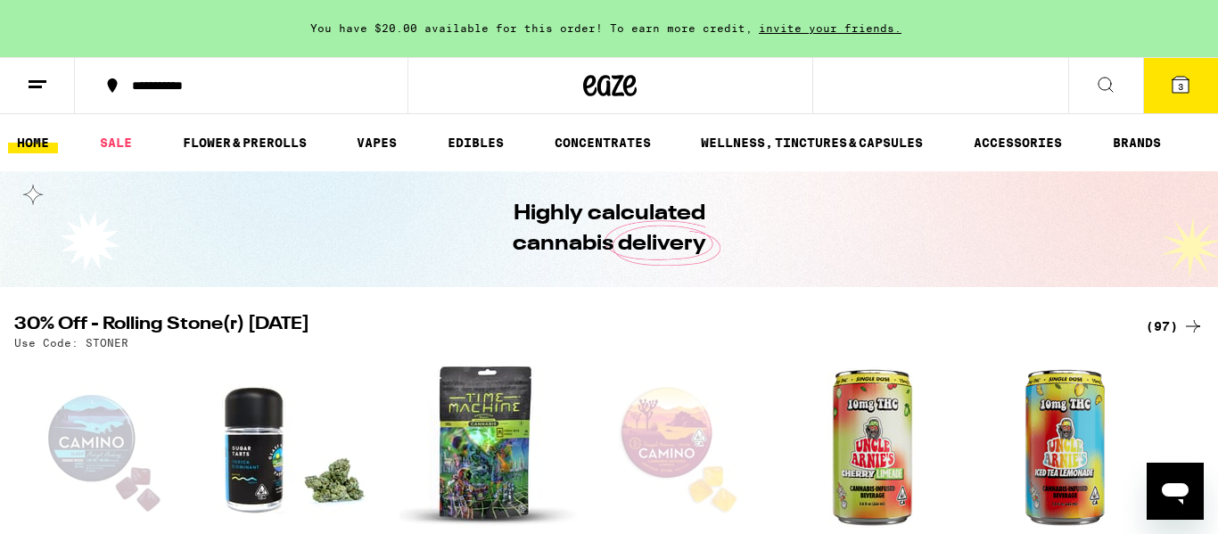
click at [1108, 93] on icon at bounding box center [1105, 84] width 21 height 21
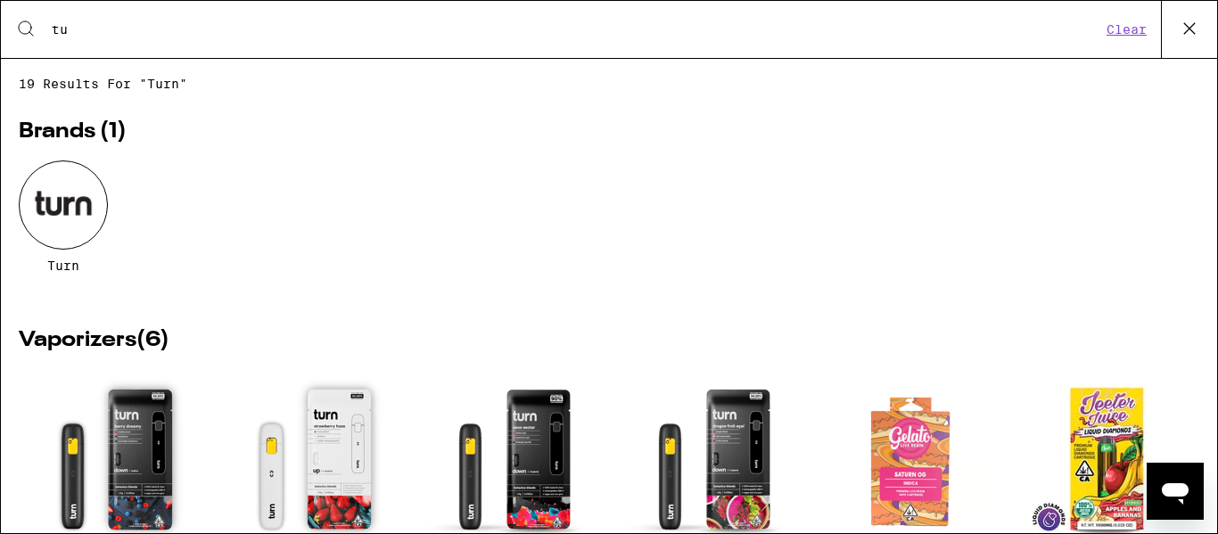
type input "t"
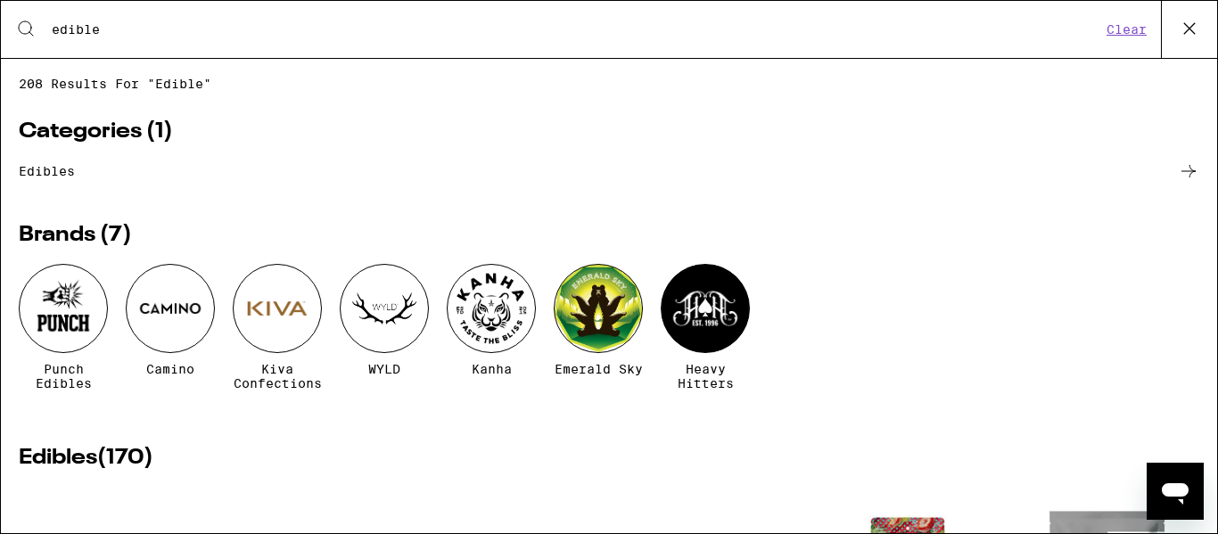
type input "edible"
